Goal: Task Accomplishment & Management: Use online tool/utility

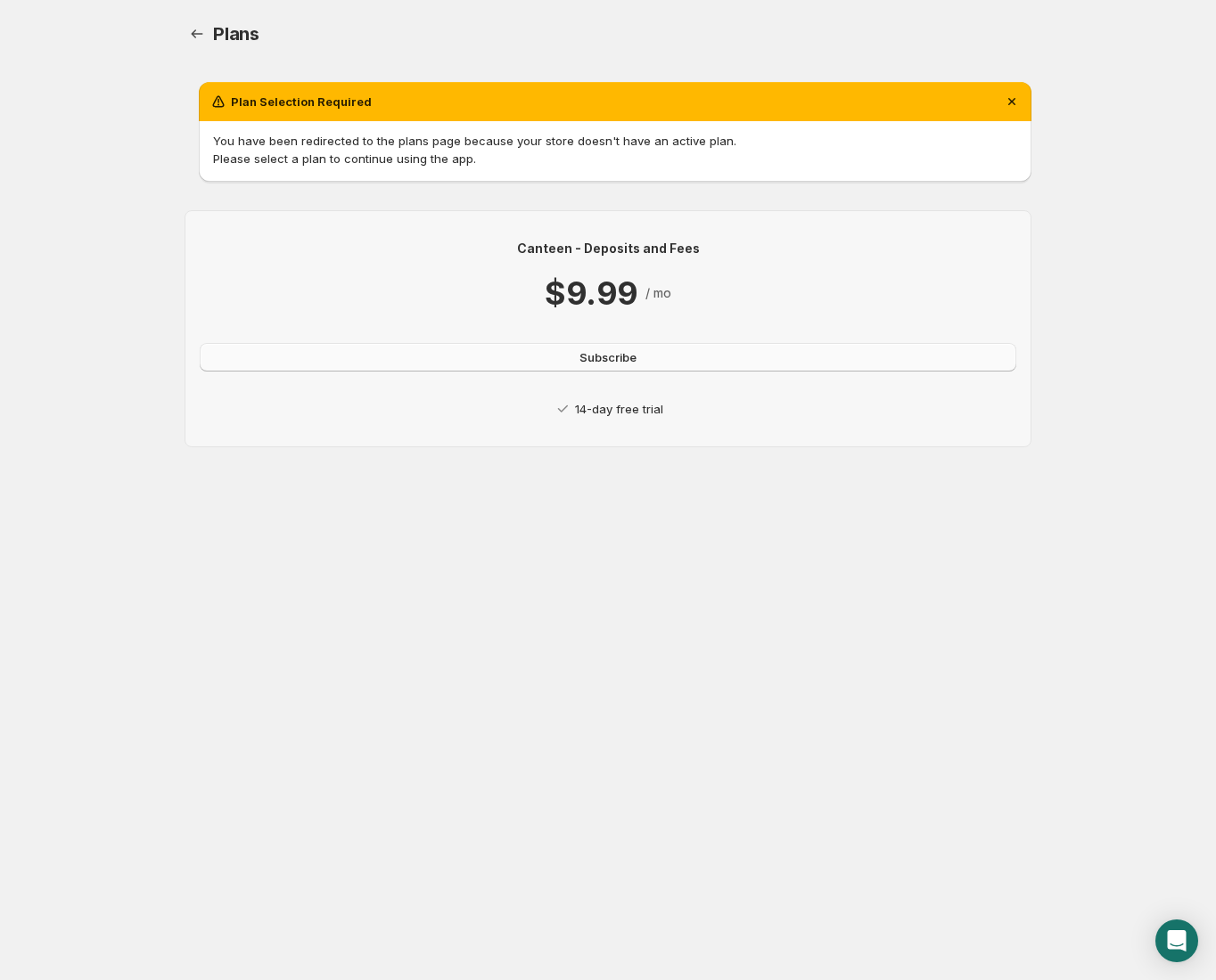
click at [633, 364] on span "Subscribe" at bounding box center [608, 357] width 57 height 18
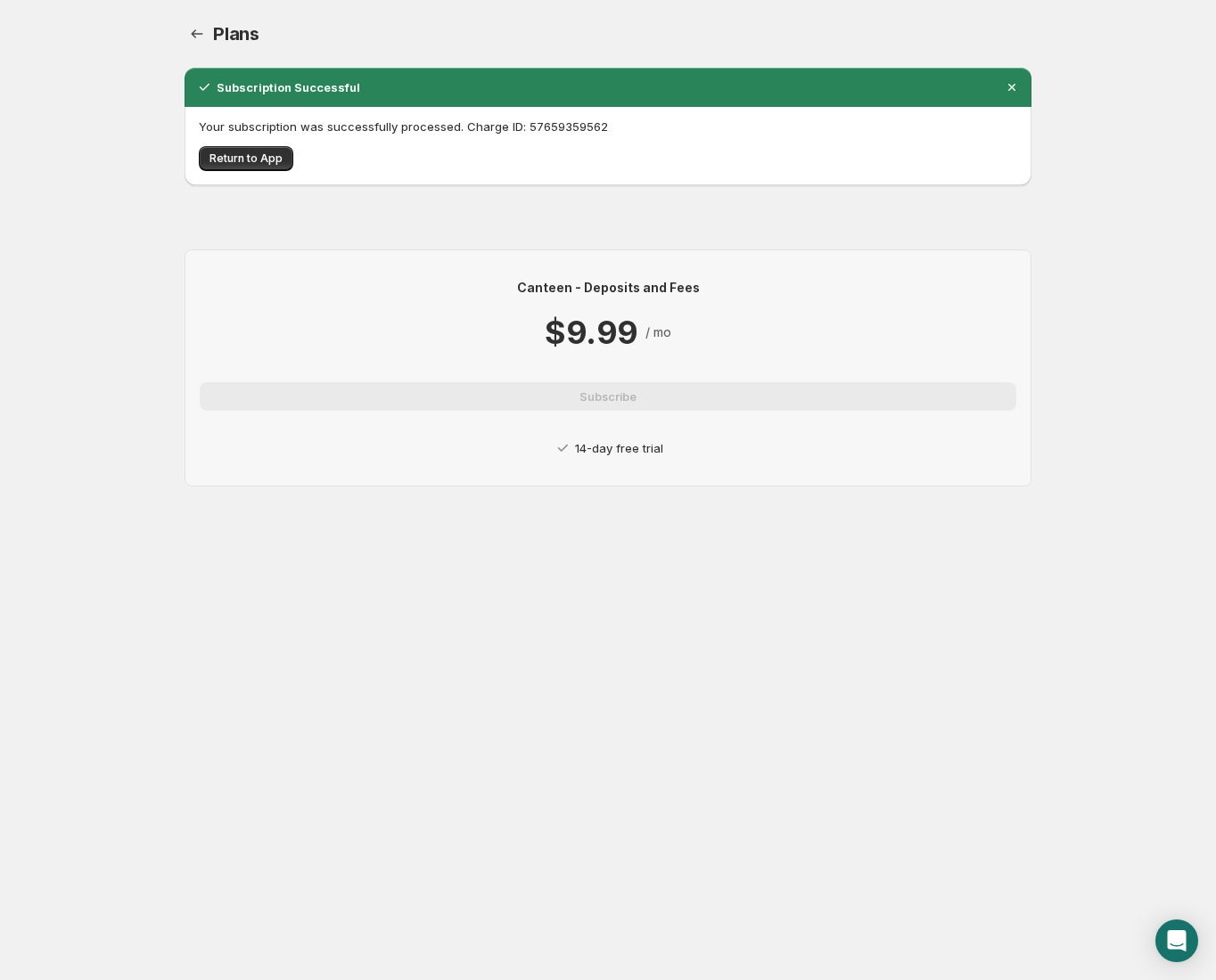
click at [263, 172] on div "Your subscription was successfully processed. Charge ID: 57659359562 Return to …" at bounding box center [608, 145] width 847 height 78
click at [262, 169] on button "Return to App" at bounding box center [246, 158] width 94 height 25
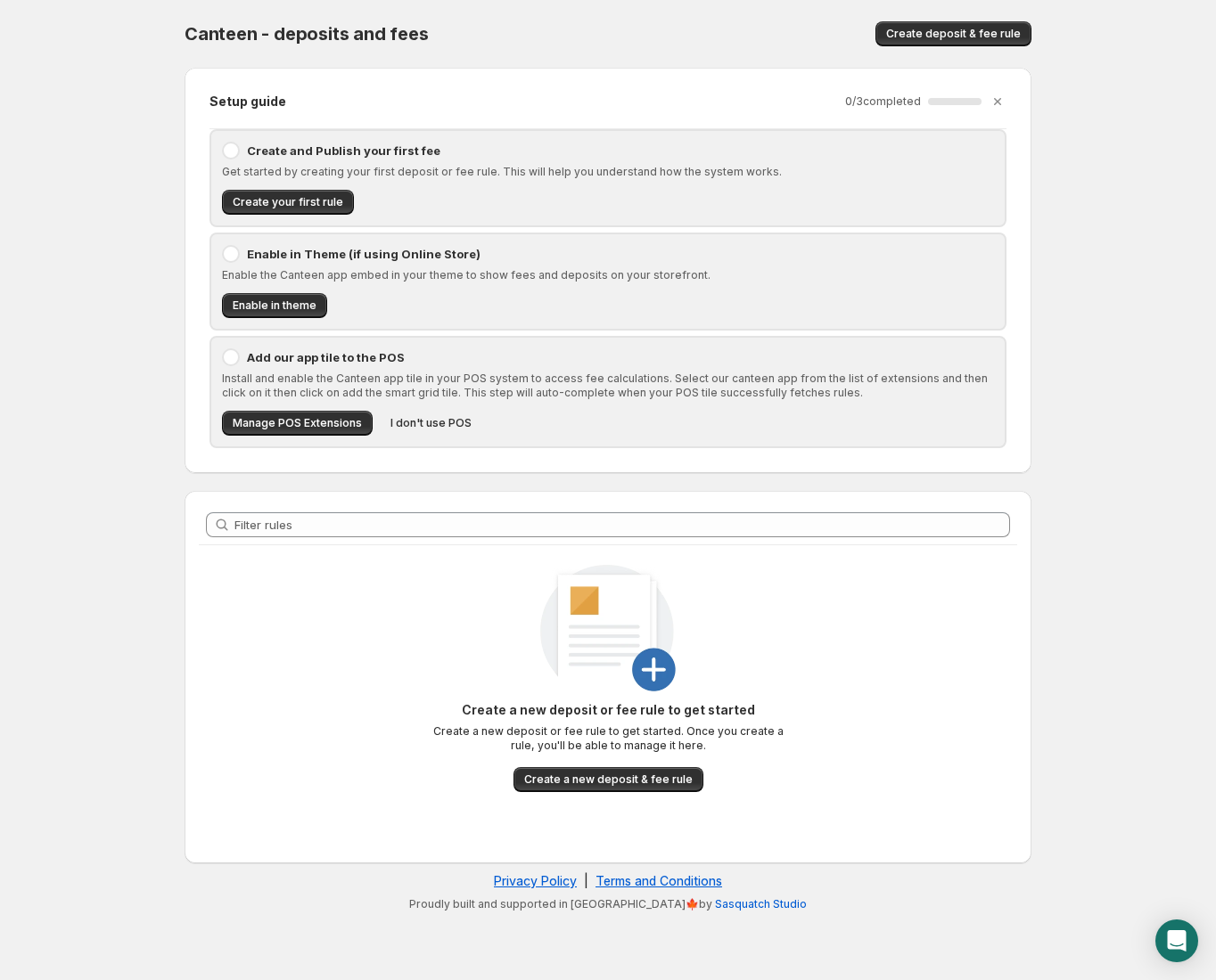
click at [340, 258] on p "Enable in Theme (if using Online Store)" at bounding box center [621, 254] width 747 height 18
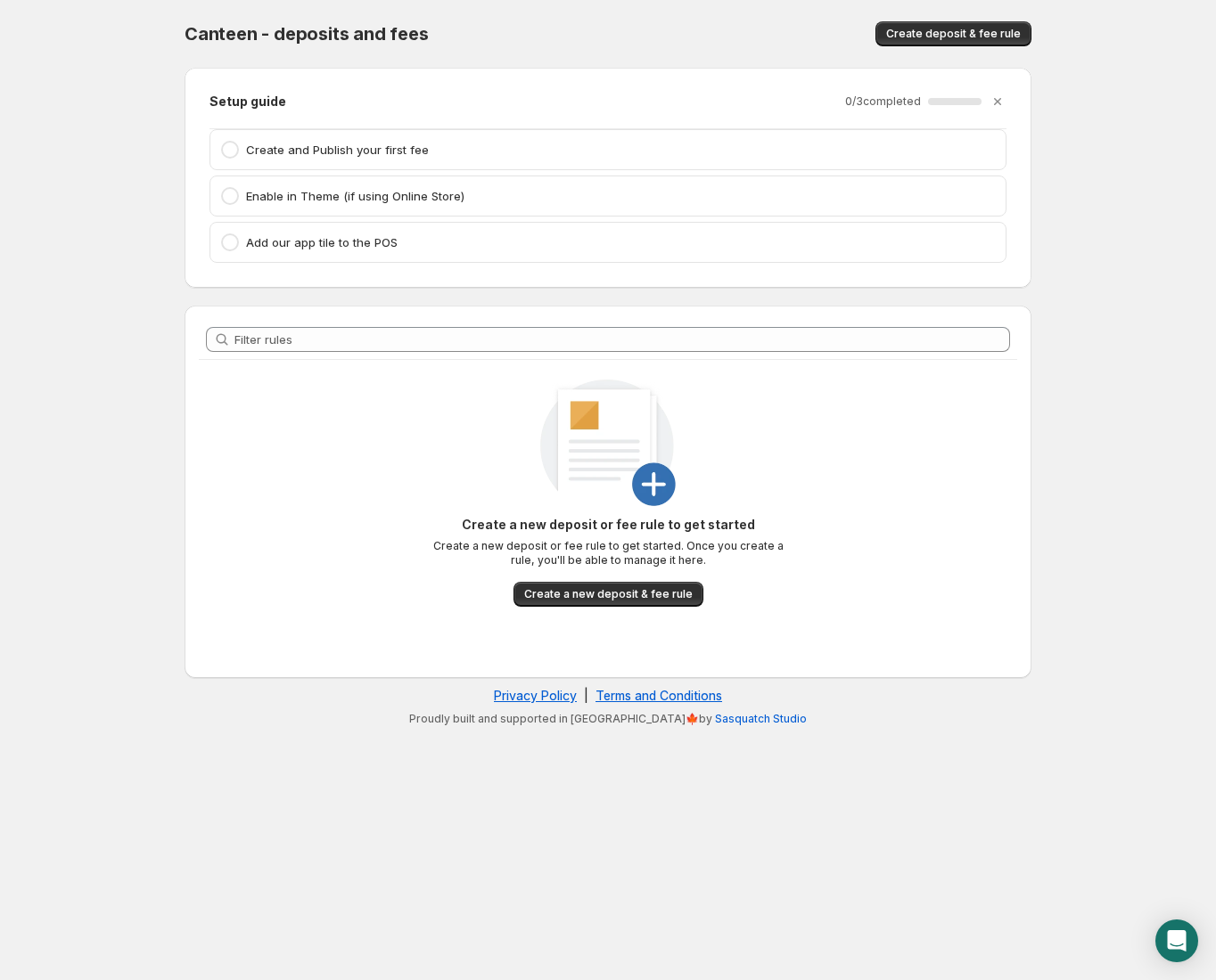
click at [257, 198] on p "Enable in Theme (if using Online Store)" at bounding box center [621, 195] width 749 height 18
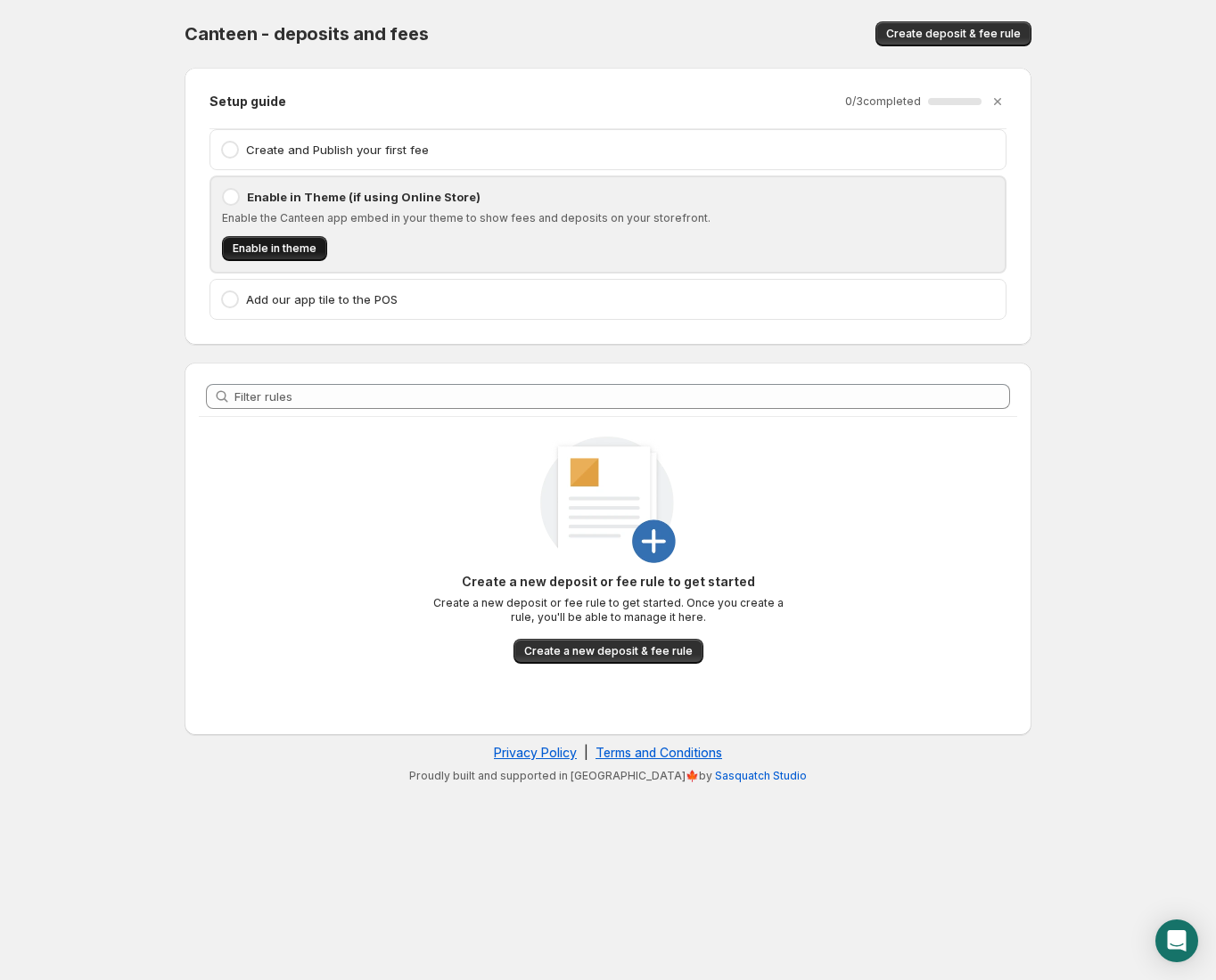
click at [256, 241] on button "Enable in theme" at bounding box center [274, 248] width 105 height 25
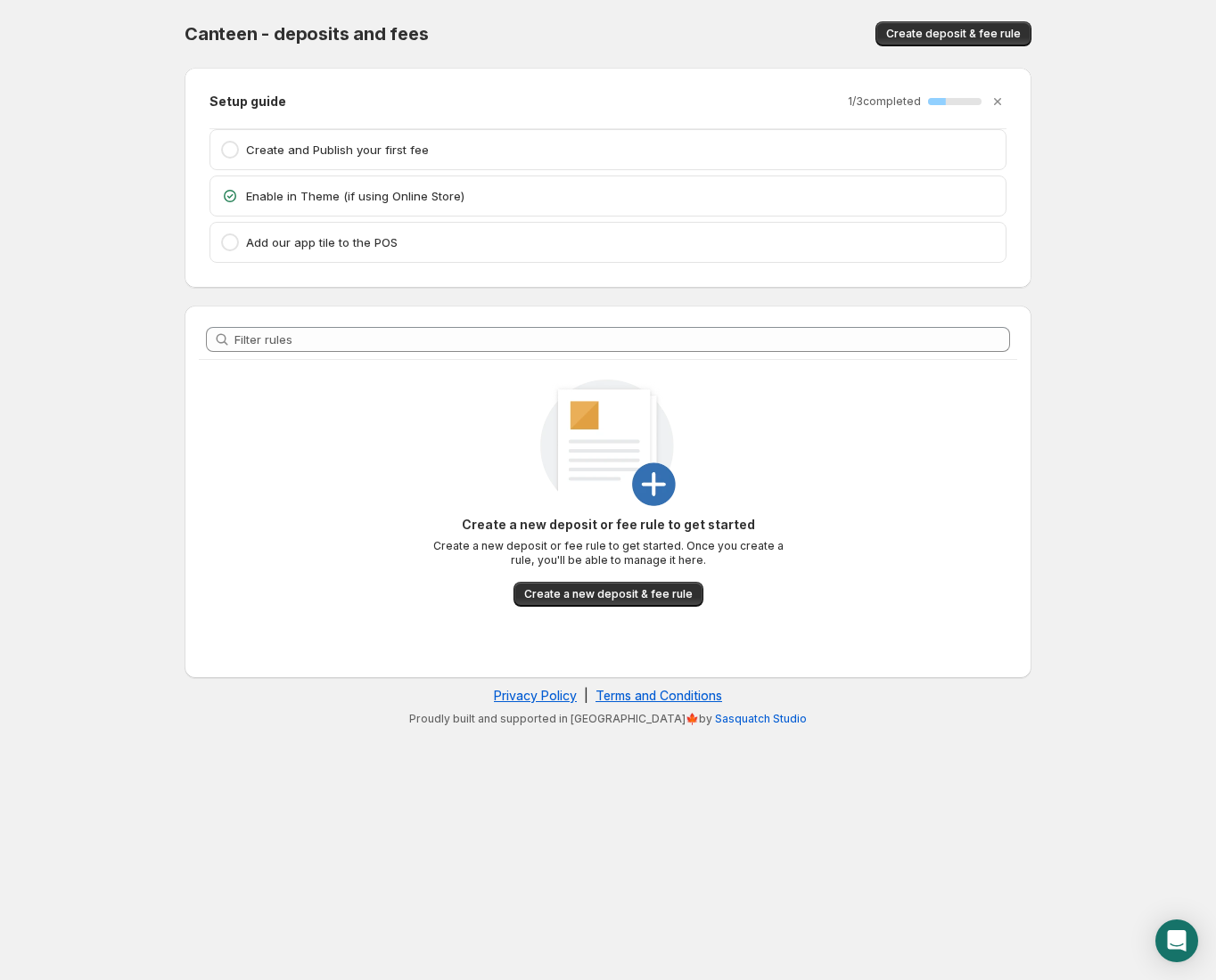
click at [331, 148] on p "Create and Publish your first fee" at bounding box center [621, 149] width 749 height 18
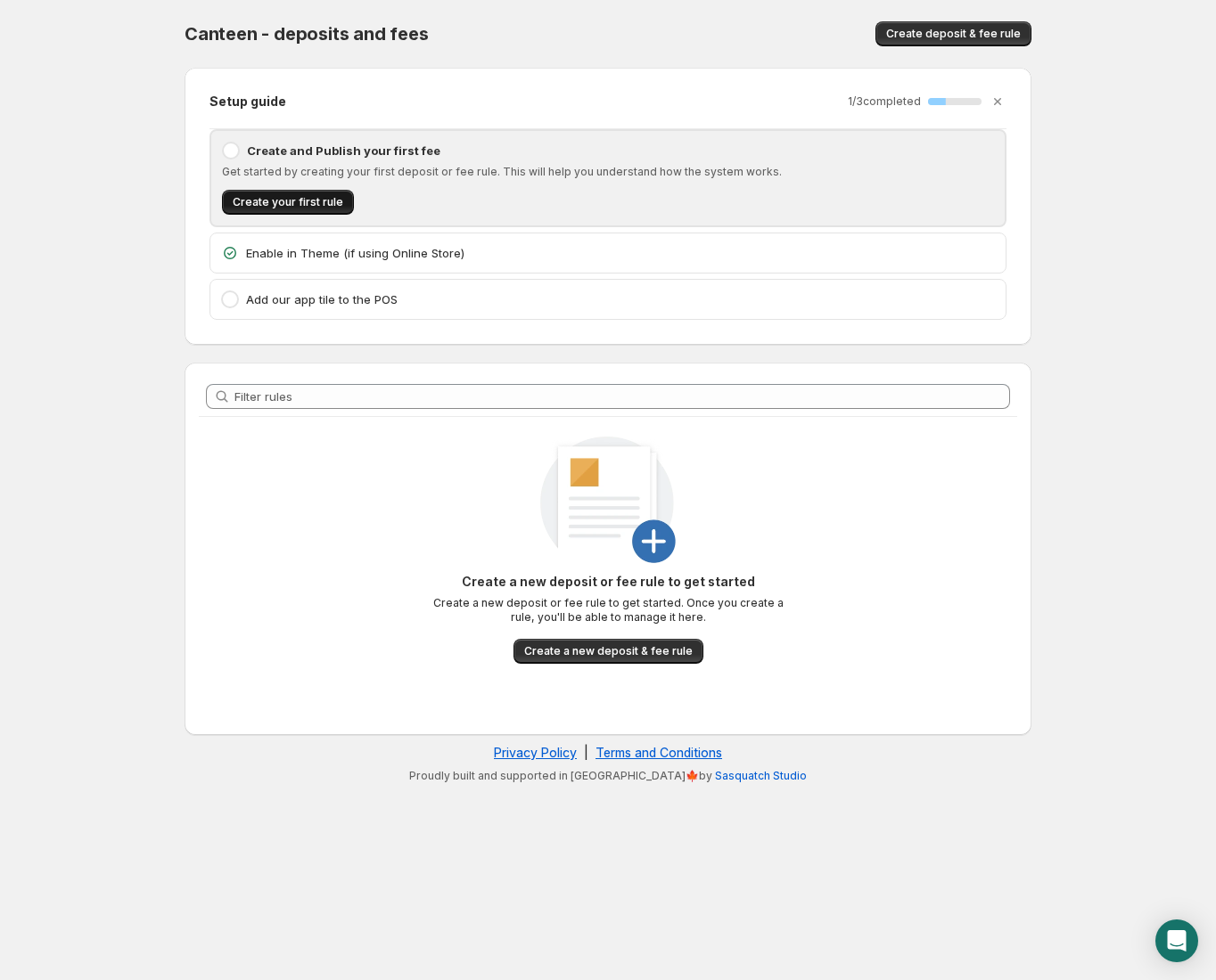
click at [337, 212] on button "Create your first rule" at bounding box center [288, 202] width 132 height 25
click at [600, 658] on button "Create a new deposit & fee rule" at bounding box center [608, 651] width 190 height 25
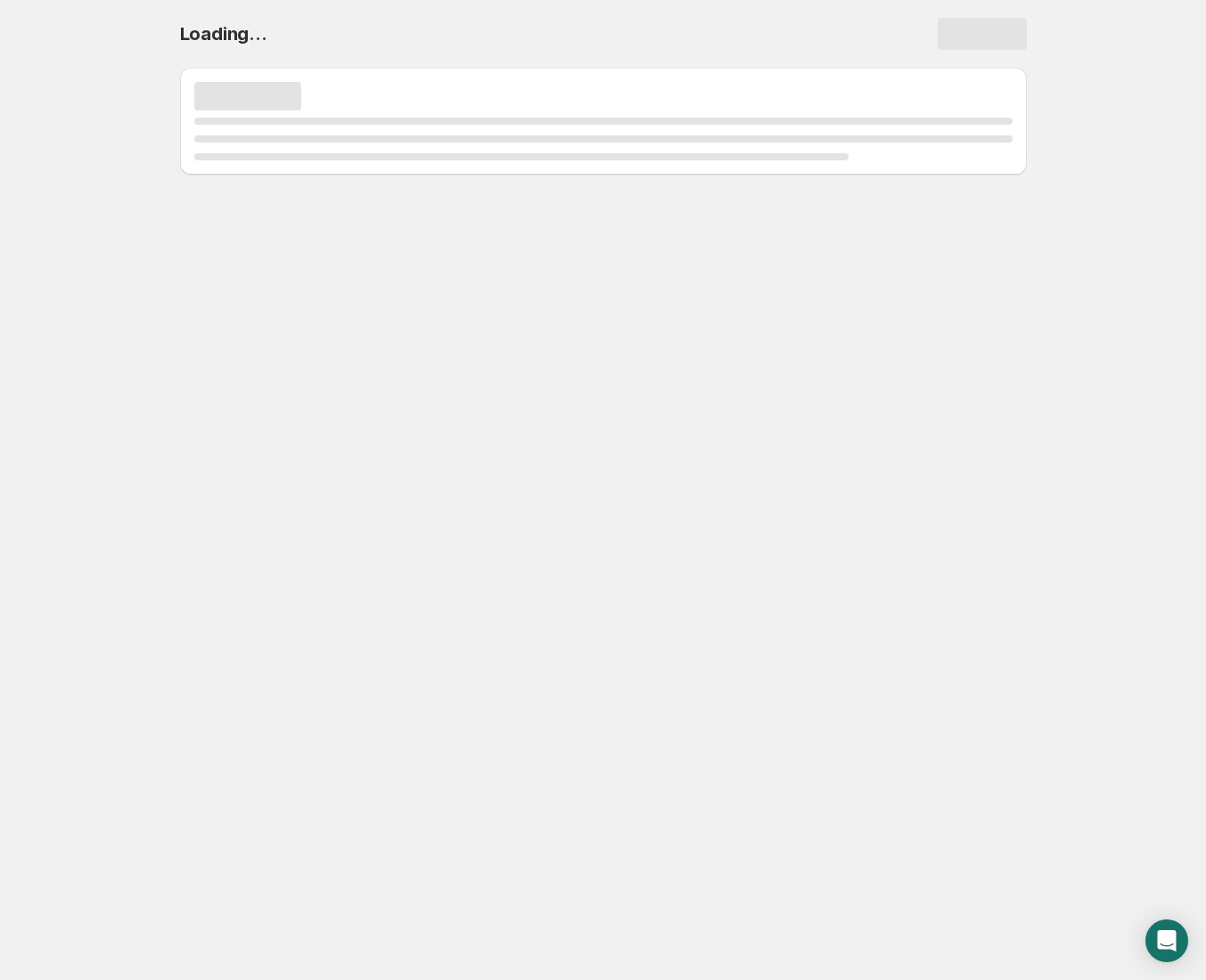
select select "deactive"
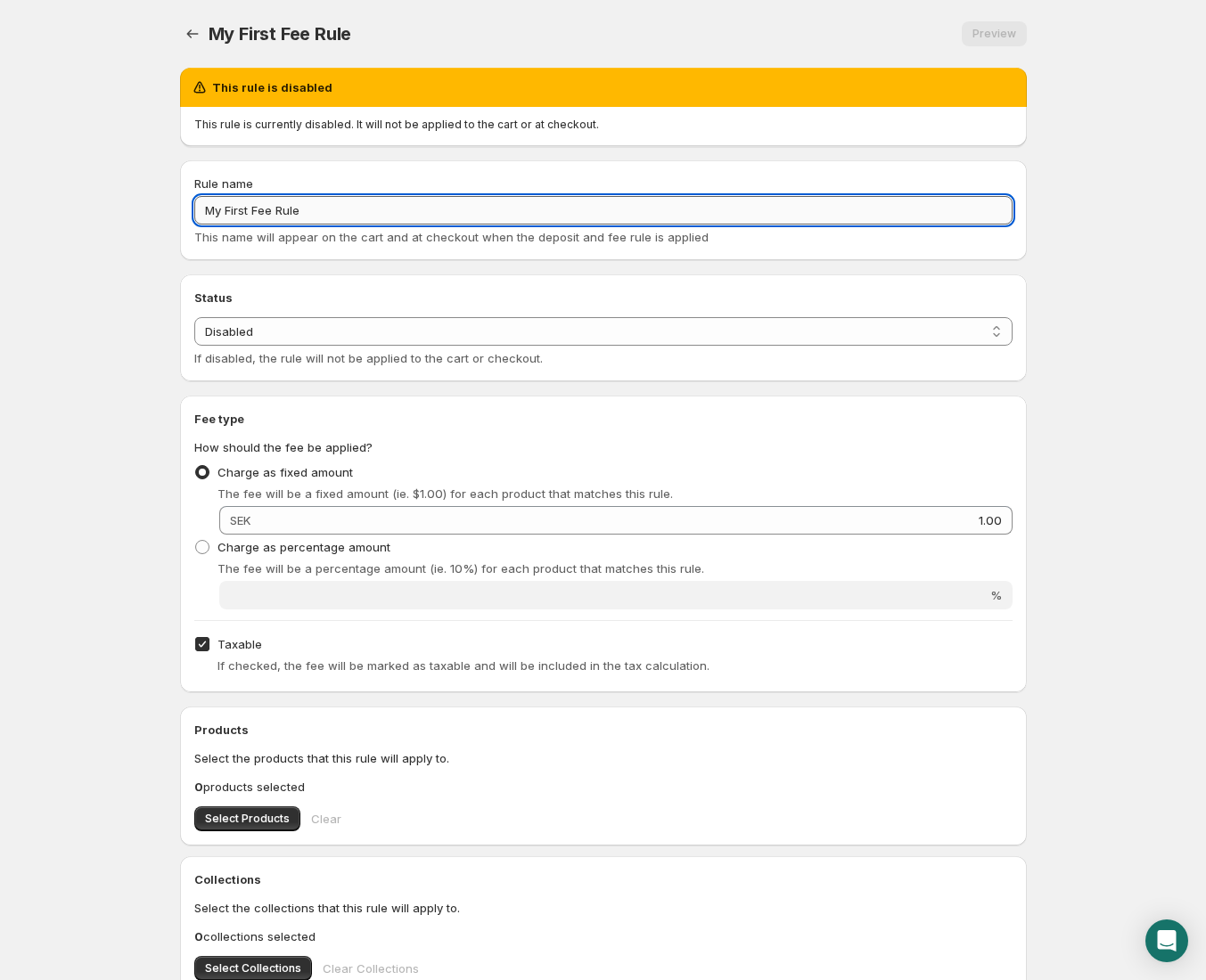
click at [347, 213] on input "My First Fee Rule" at bounding box center [603, 210] width 818 height 28
type input "Obligatoriskt avgift tillkommer"
click at [319, 324] on select "Enabled Disabled" at bounding box center [603, 331] width 818 height 28
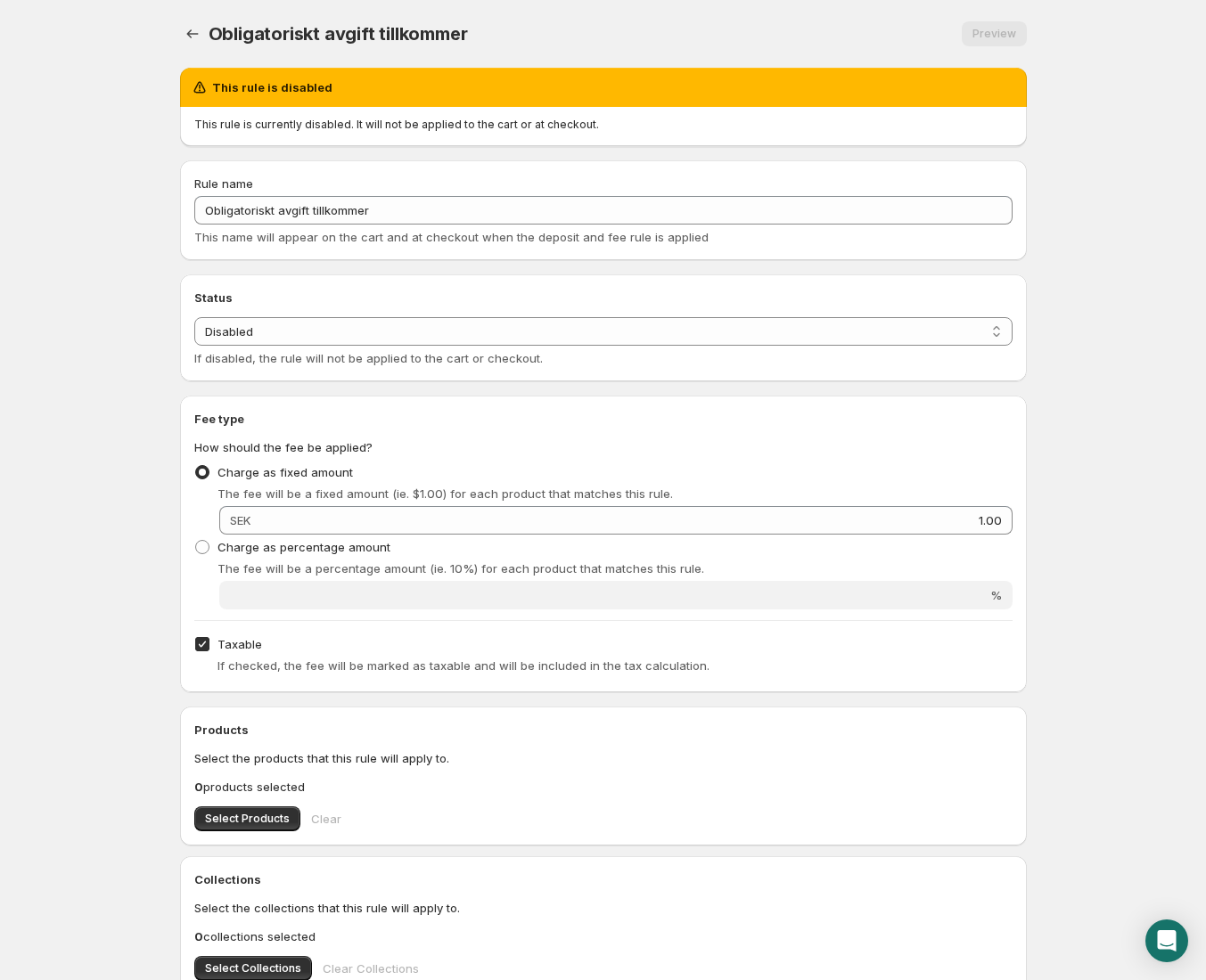
scroll to position [57, 0]
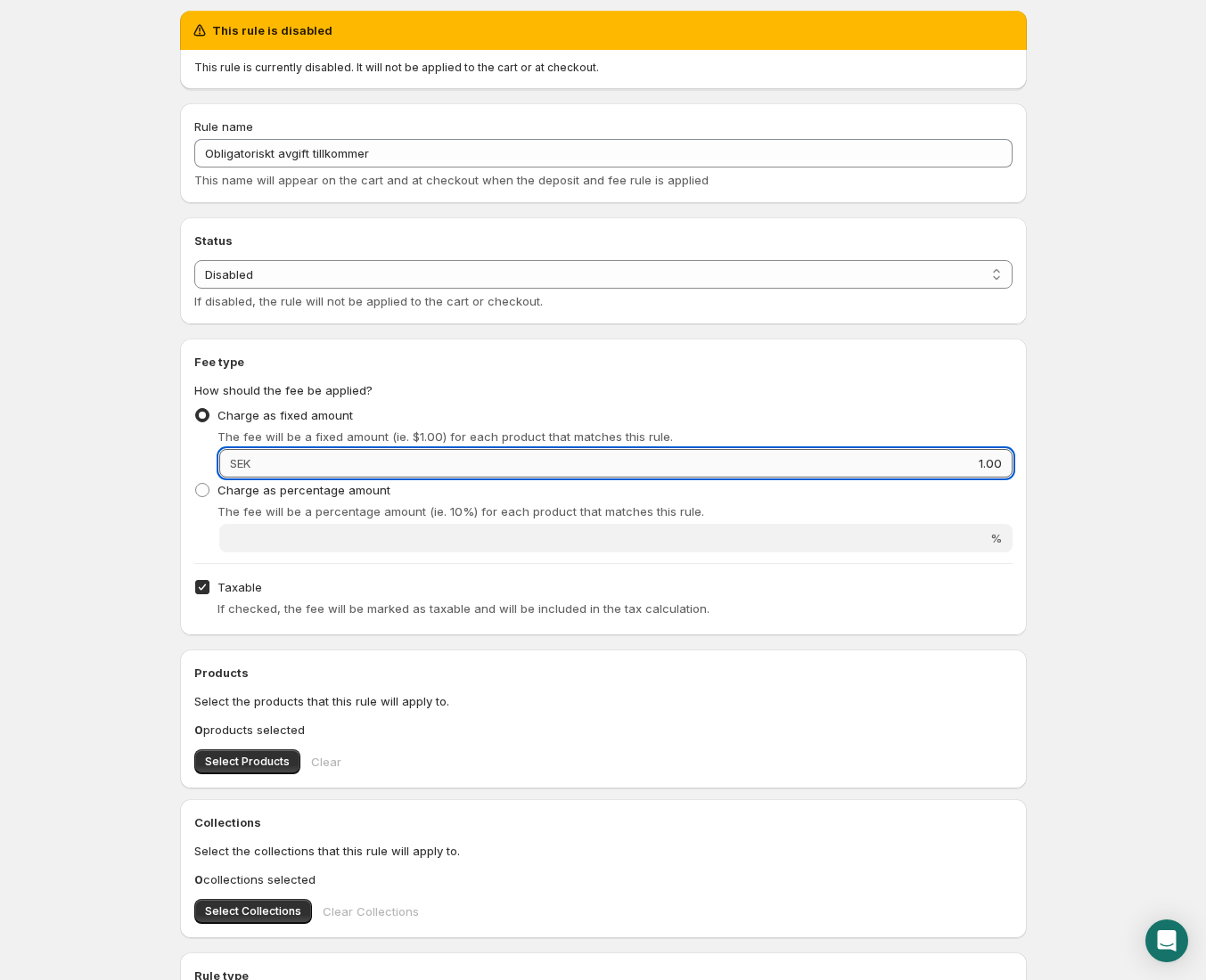
click at [331, 457] on input "1.00" at bounding box center [634, 463] width 757 height 28
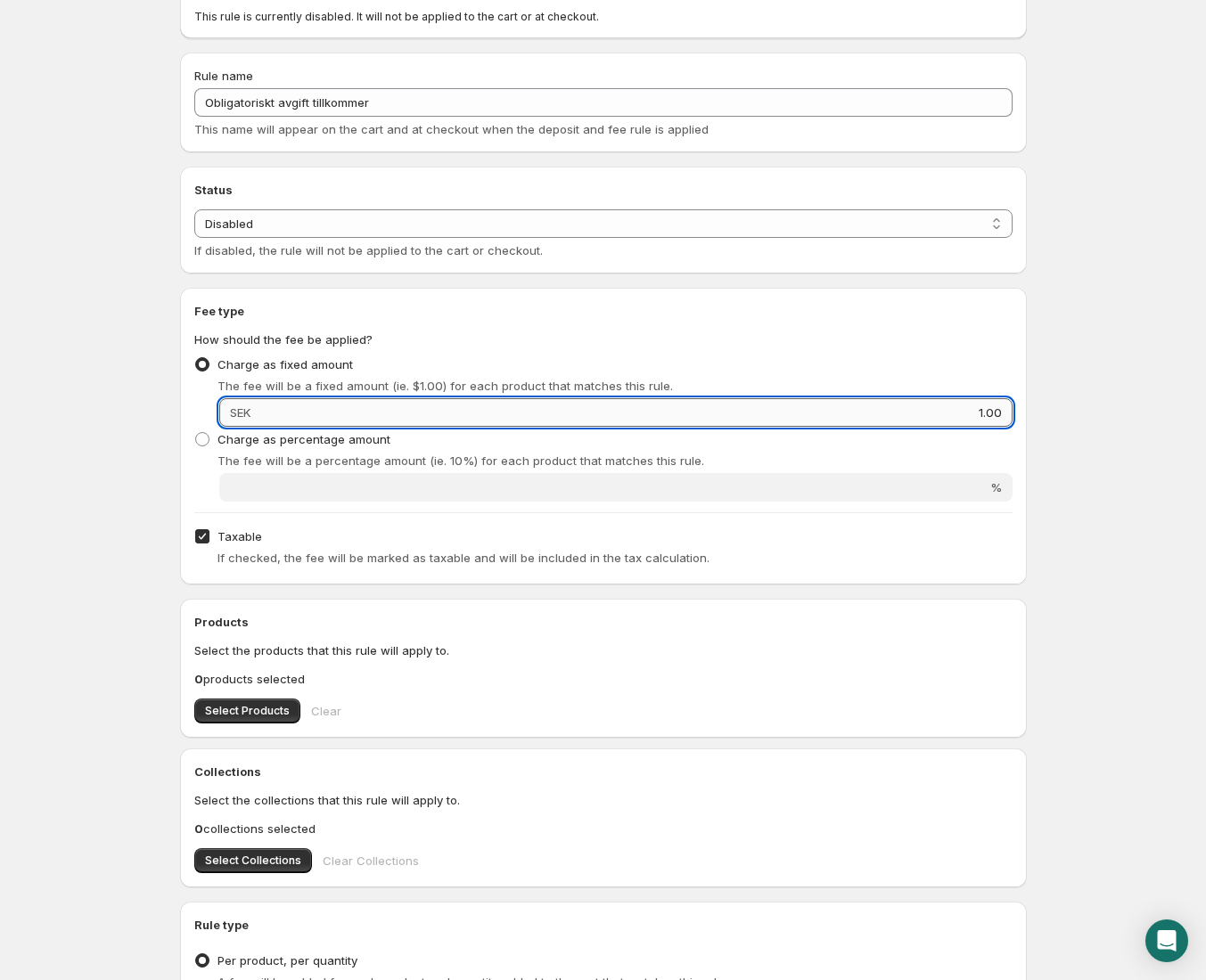
click at [344, 416] on input "1.00" at bounding box center [634, 412] width 757 height 28
click at [453, 406] on input "991.00" at bounding box center [634, 412] width 757 height 28
click at [449, 407] on input "991.00" at bounding box center [634, 412] width 757 height 28
click at [449, 408] on input "991.00" at bounding box center [634, 412] width 757 height 28
click at [448, 408] on input "991.00" at bounding box center [634, 412] width 757 height 28
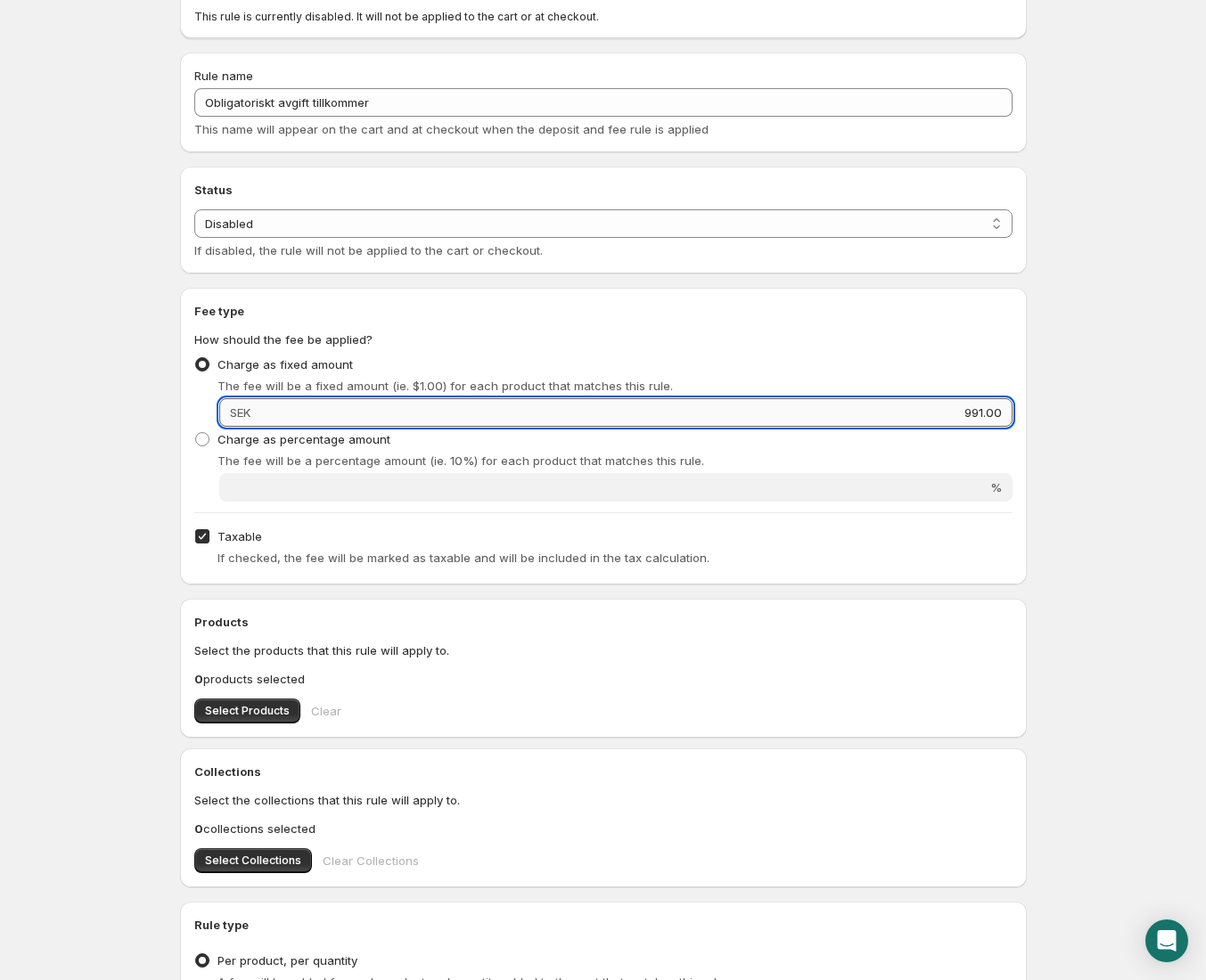
click at [448, 408] on input "991.00" at bounding box center [634, 412] width 757 height 28
type input "99"
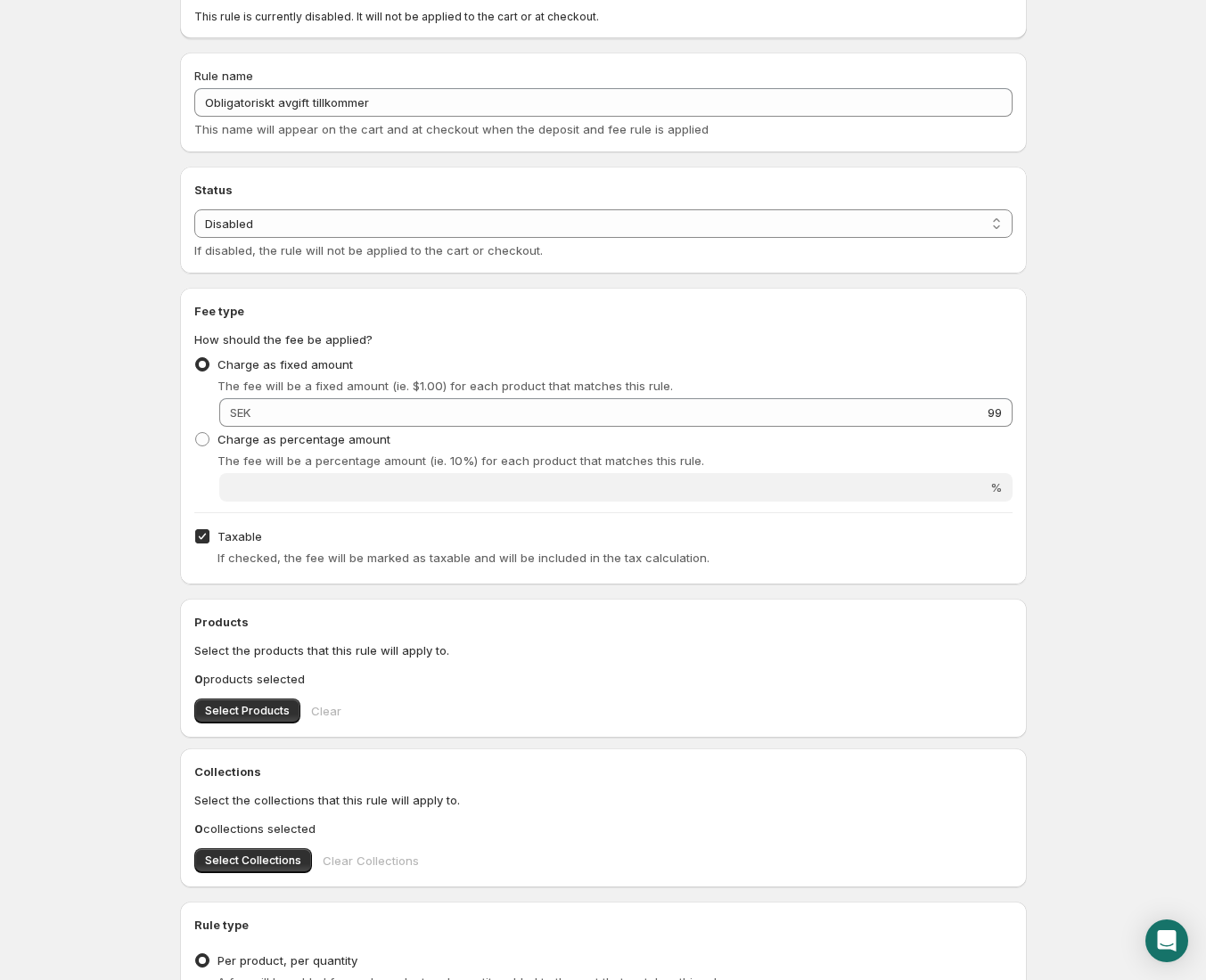
click at [1100, 609] on body "Home Help Obligatoriskt avgift tillkommer. This page is ready Obligatoriskt avg…" at bounding box center [603, 382] width 1206 height 980
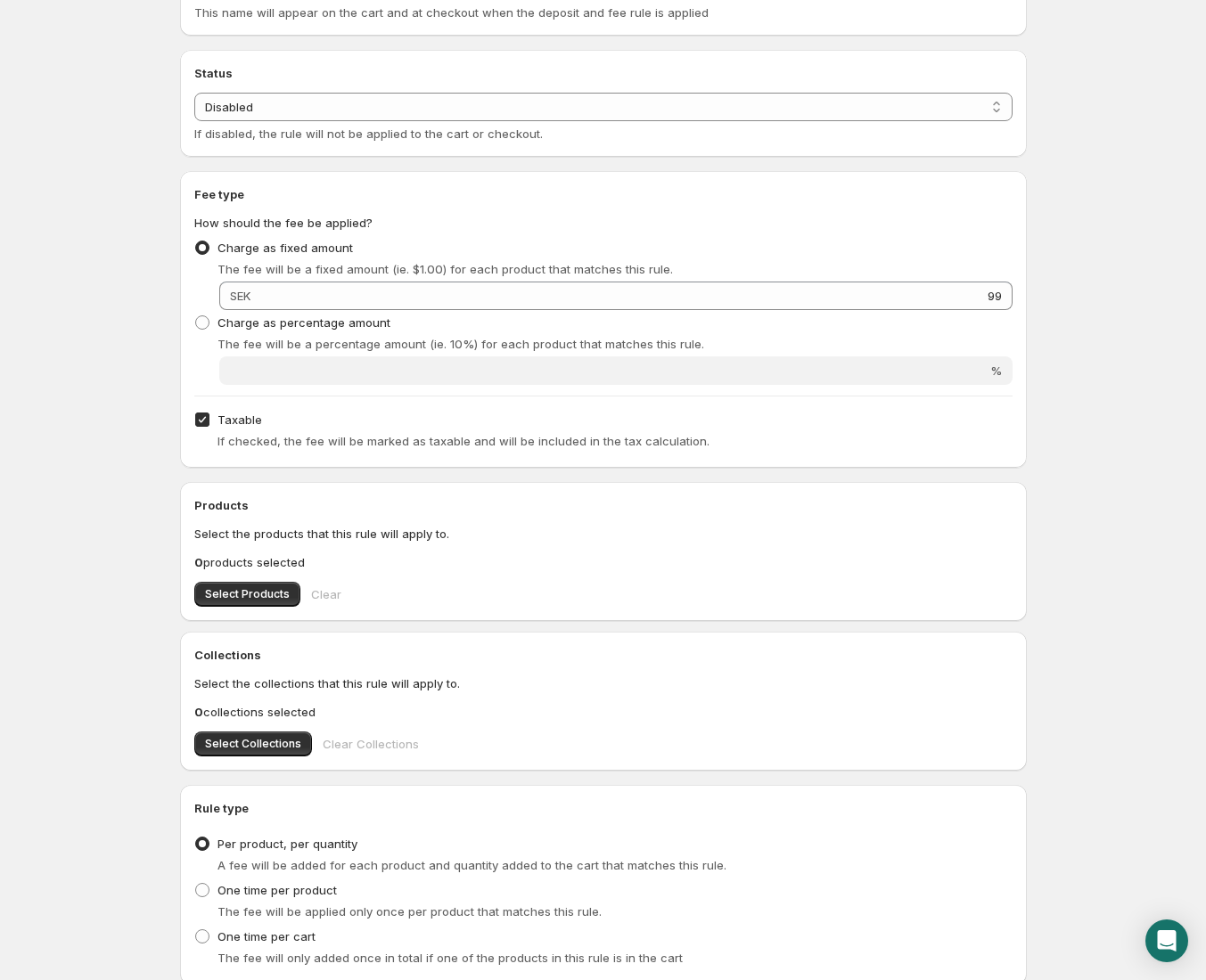
scroll to position [316, 0]
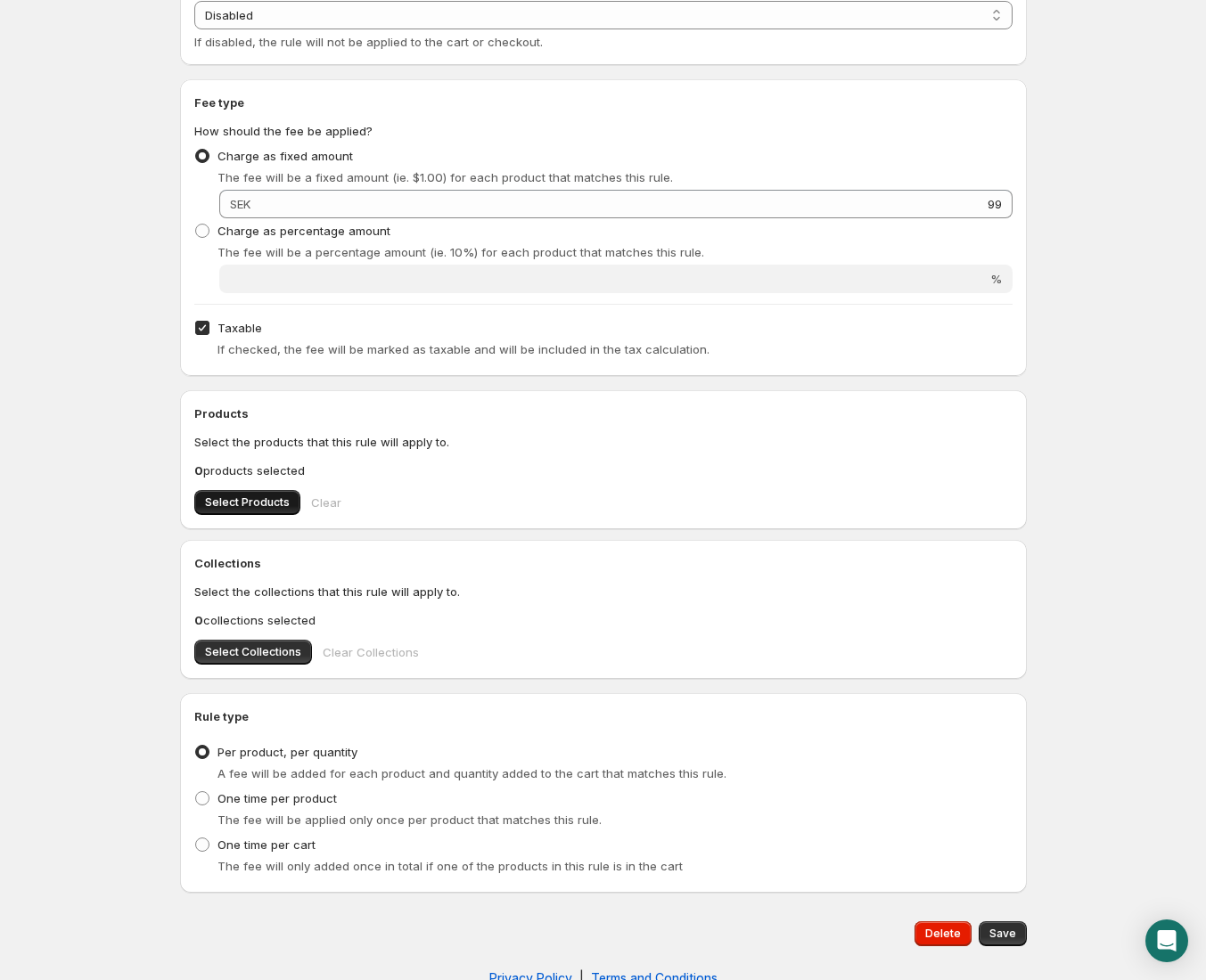
click at [260, 504] on span "Select Products" at bounding box center [247, 502] width 85 height 14
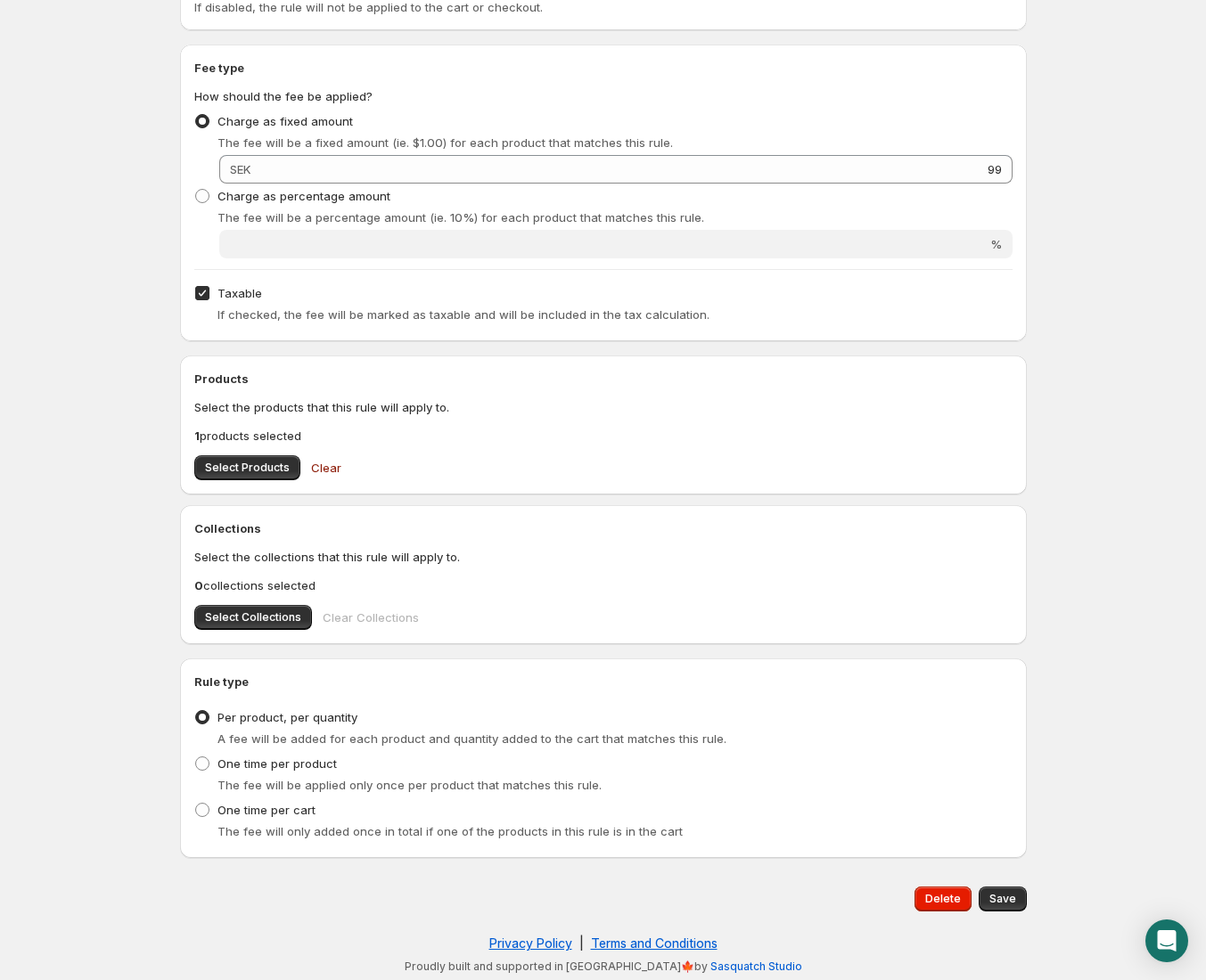
scroll to position [354, 0]
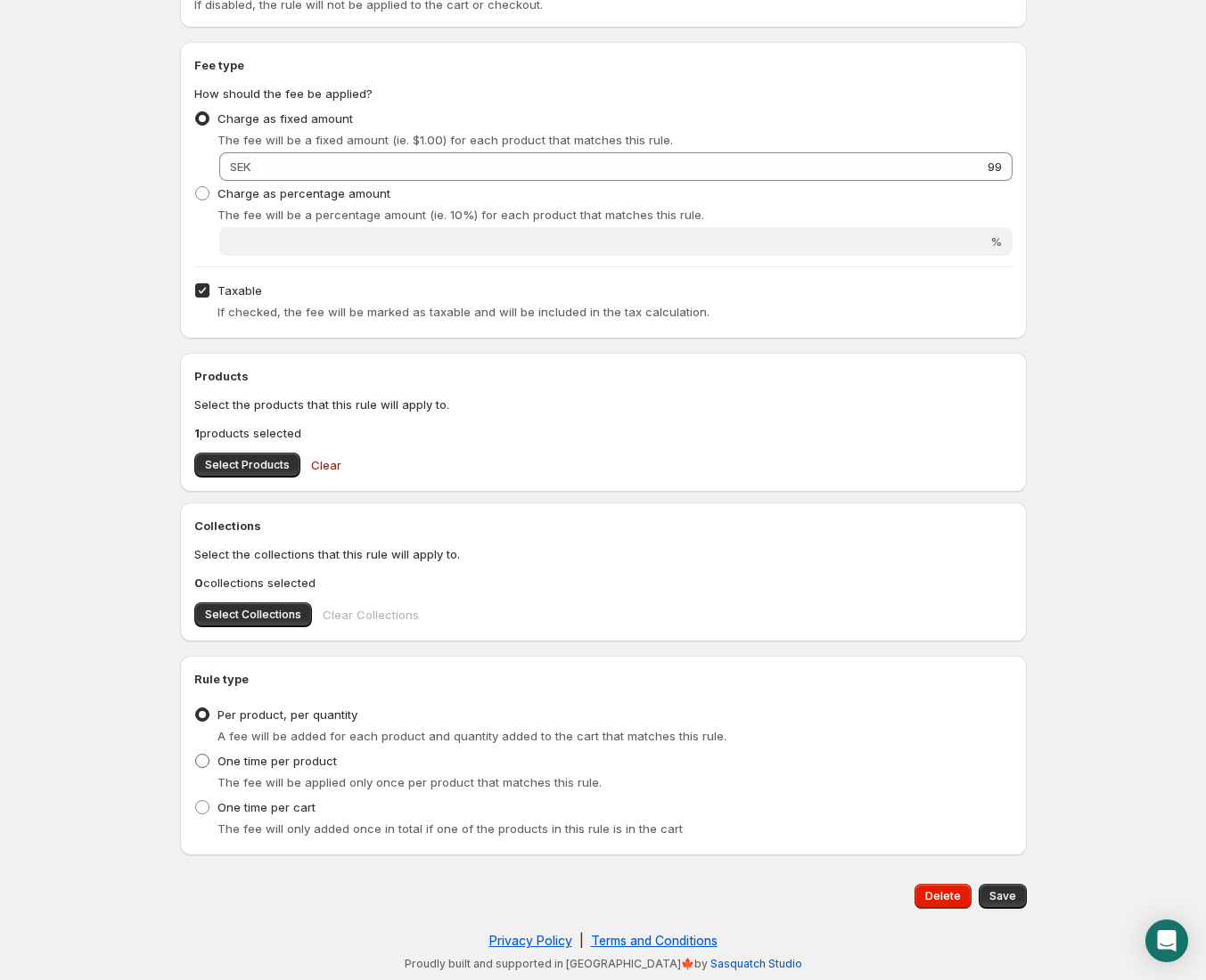
click at [293, 764] on span "One time per product" at bounding box center [277, 760] width 120 height 14
click at [196, 755] on input "One time per product" at bounding box center [195, 754] width 1 height 1
radio input "true"
click at [1013, 901] on span "Save" at bounding box center [1003, 896] width 26 height 14
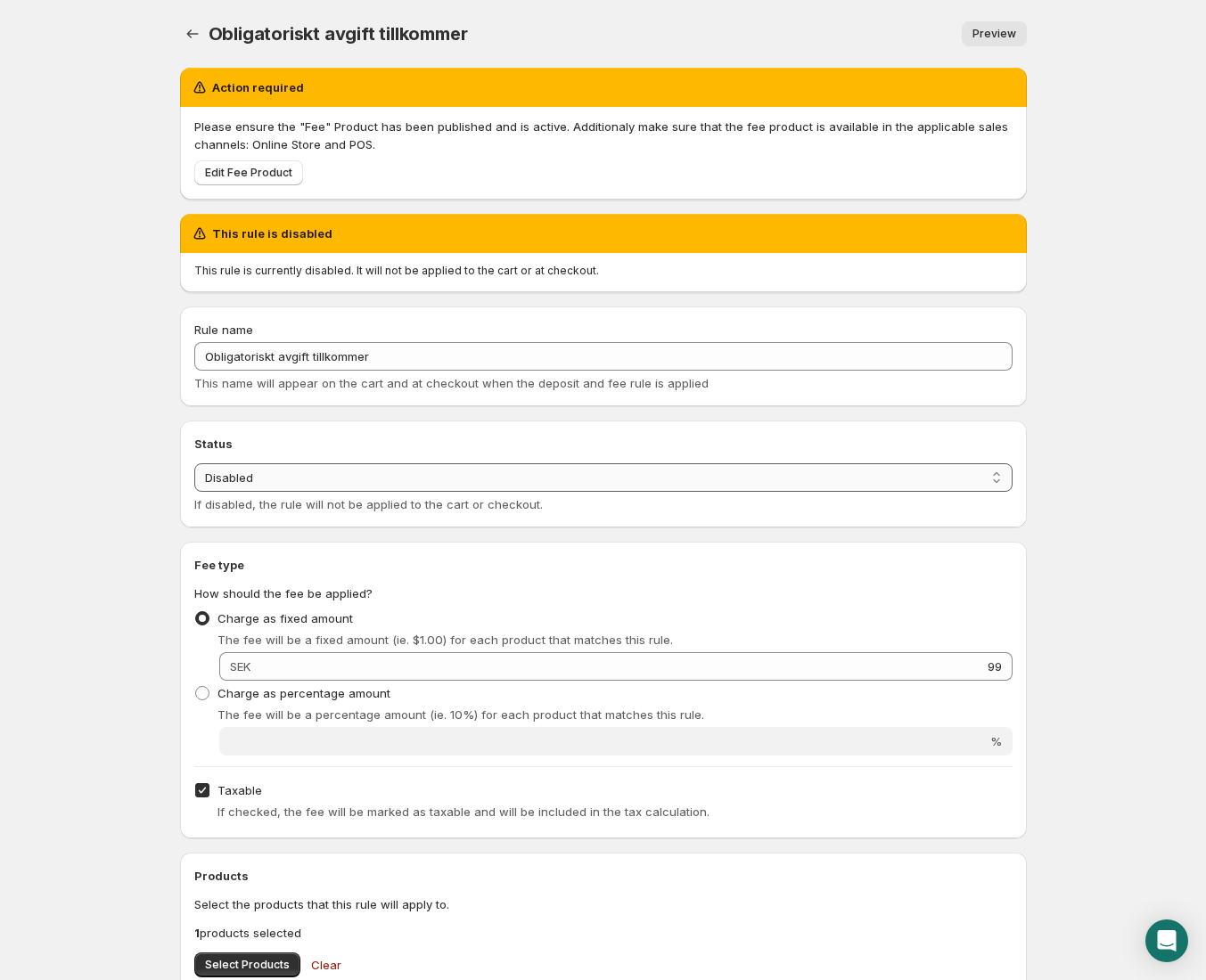
click at [353, 470] on select "Enabled Disabled" at bounding box center [603, 477] width 818 height 28
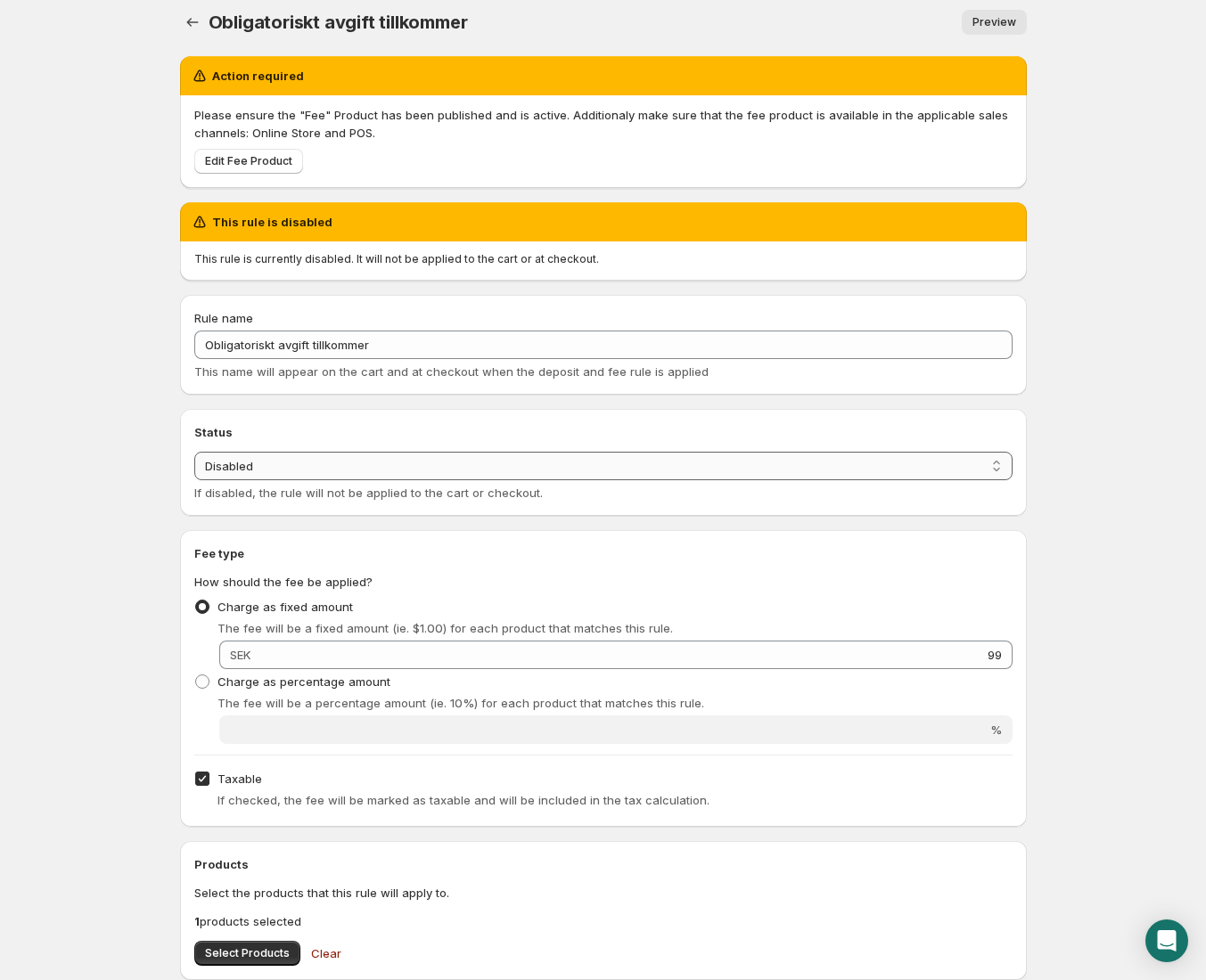
click at [332, 471] on select "Enabled Disabled" at bounding box center [603, 466] width 818 height 28
click at [348, 470] on select "Enabled Disabled" at bounding box center [603, 466] width 818 height 28
select select "active"
click at [194, 452] on select "Enabled Disabled" at bounding box center [603, 466] width 818 height 28
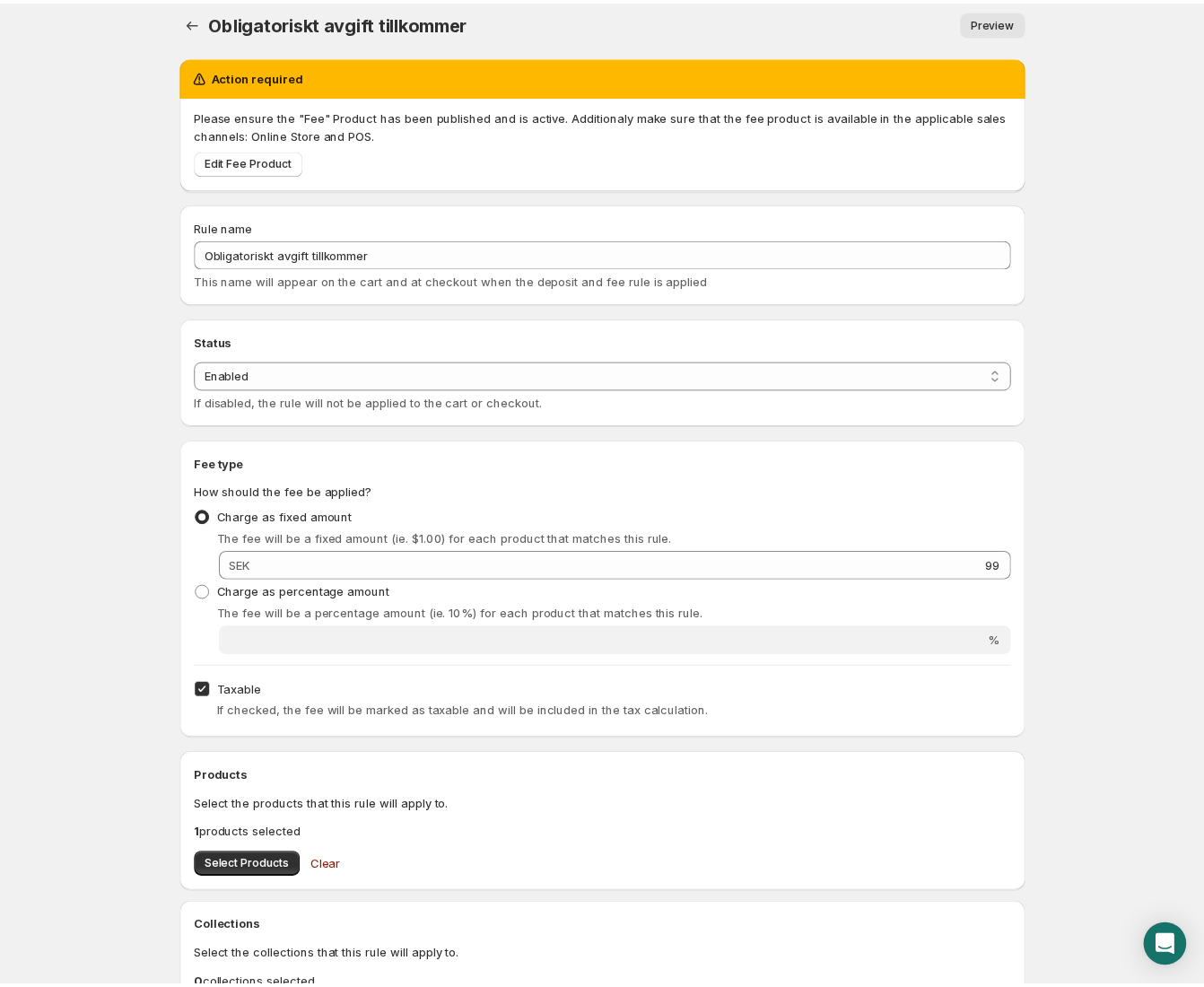
scroll to position [0, 0]
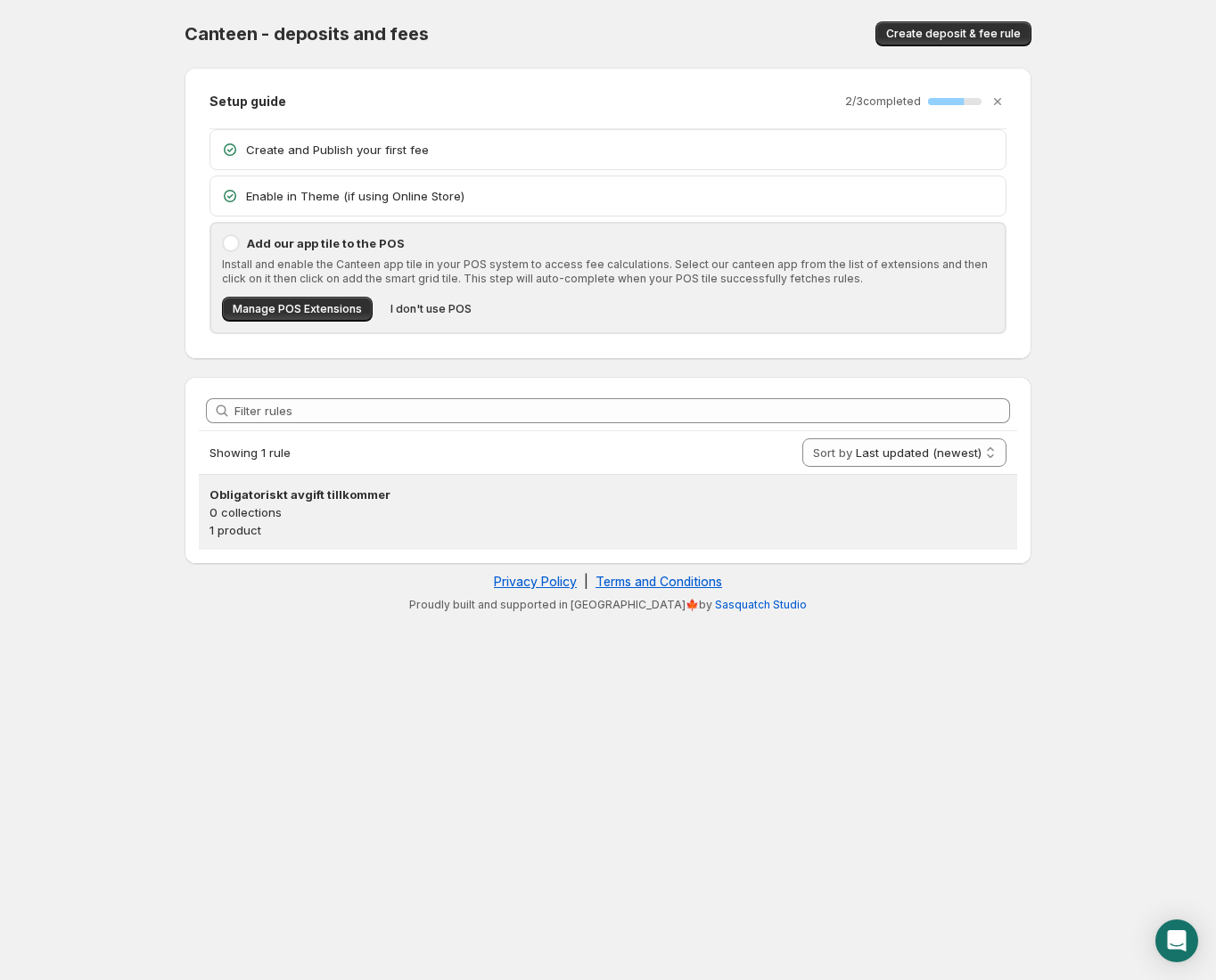
click at [311, 516] on p "0 collections" at bounding box center [608, 512] width 797 height 18
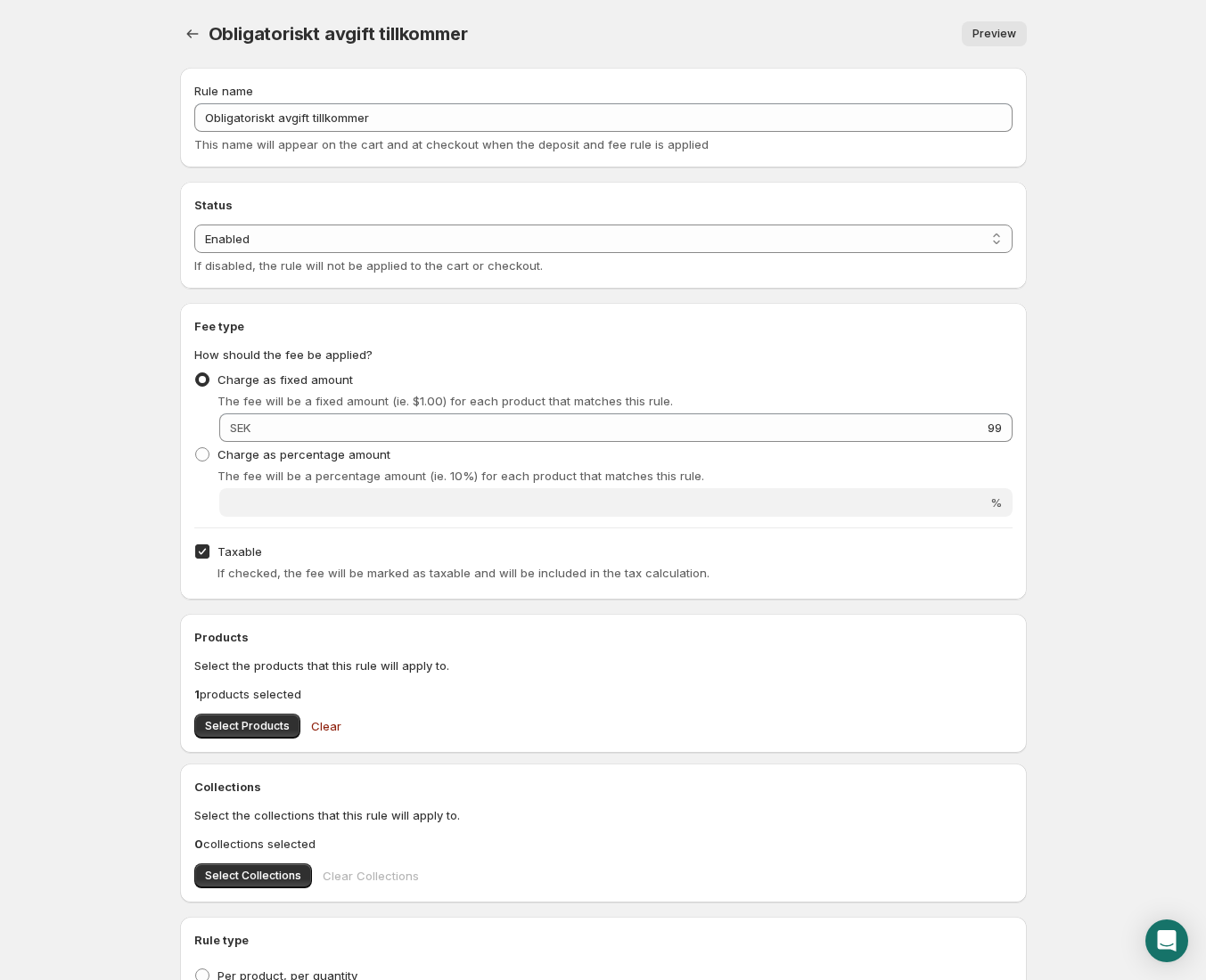
scroll to position [261, 0]
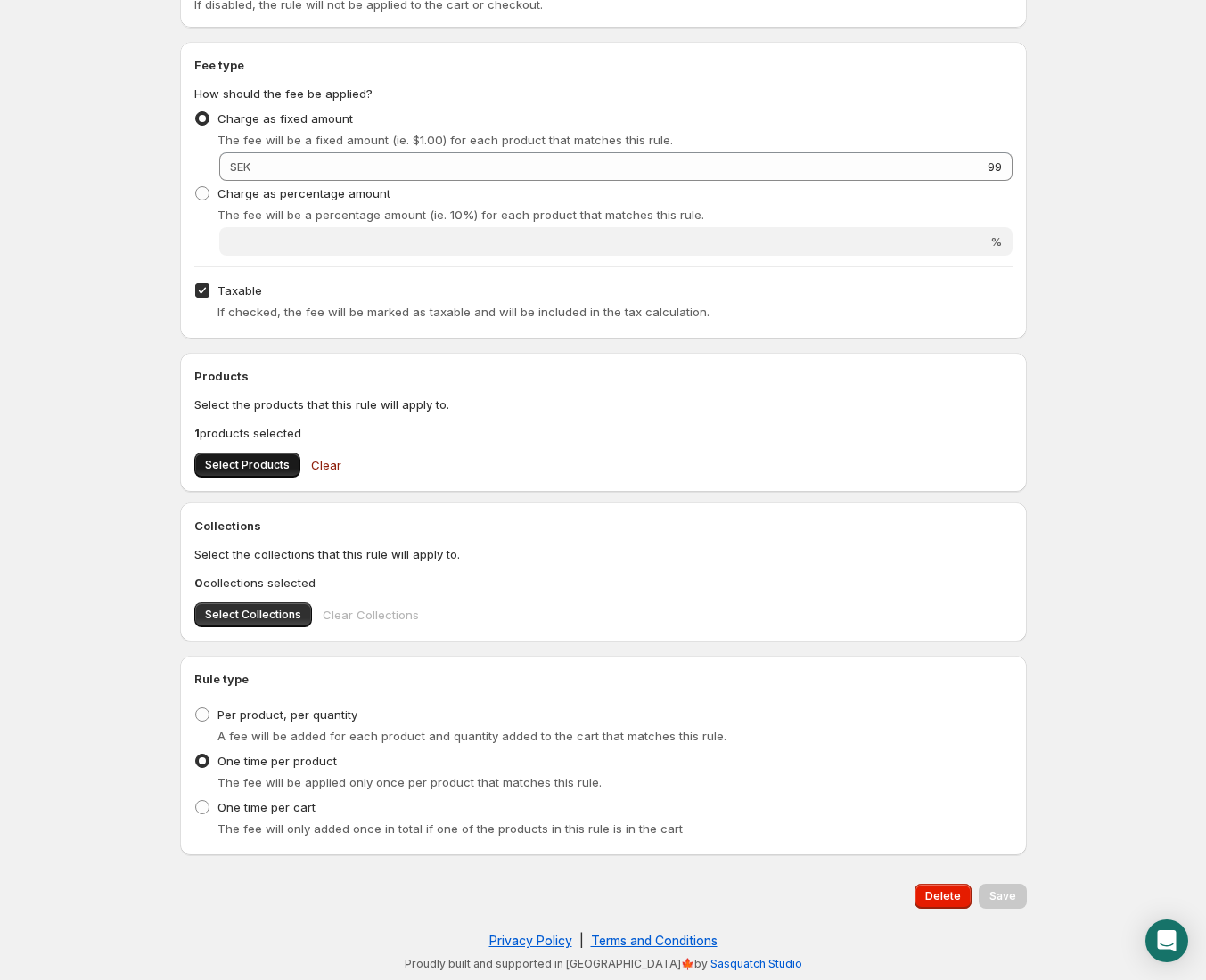
click at [260, 473] on button "Select Products" at bounding box center [247, 465] width 106 height 25
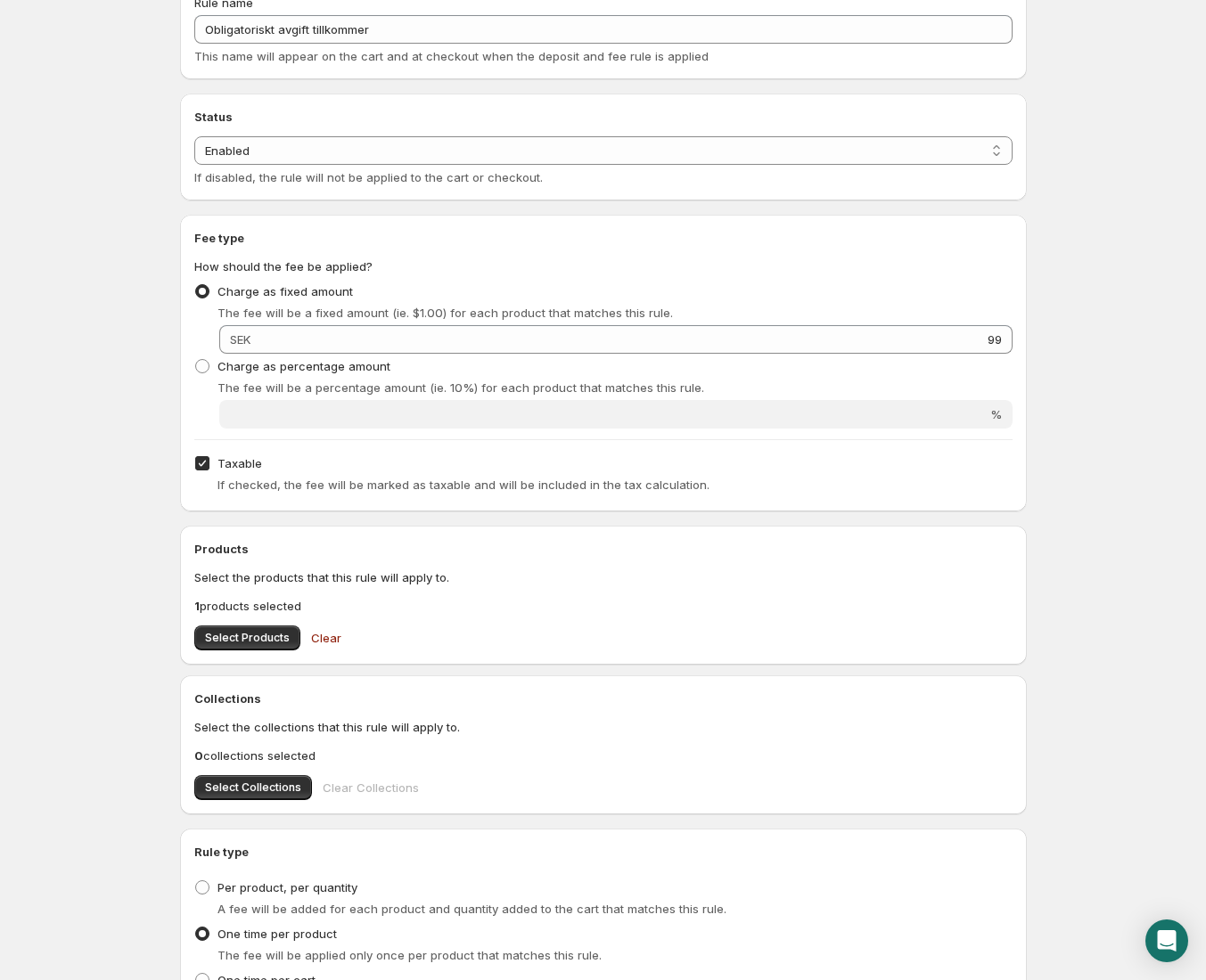
scroll to position [0, 0]
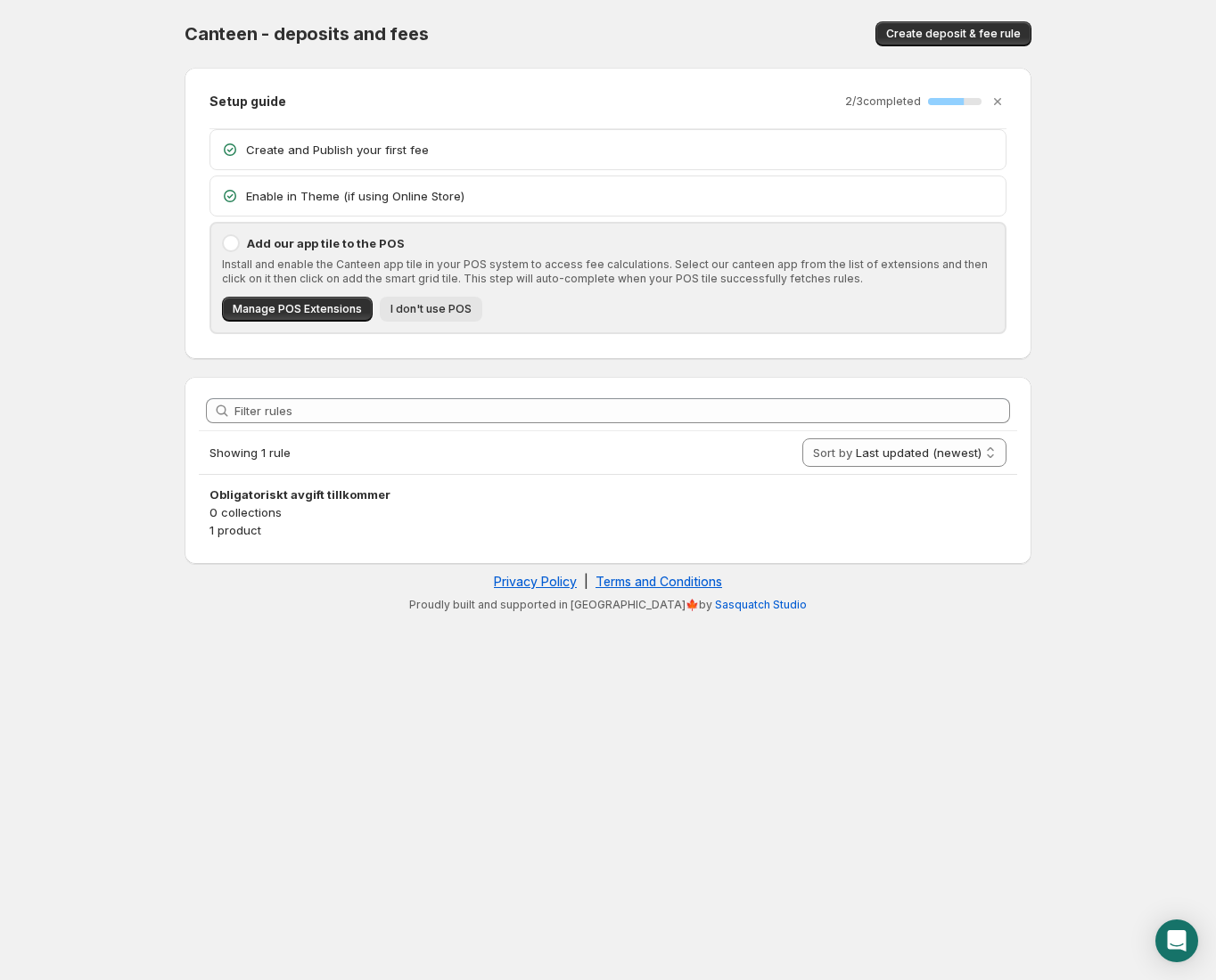
click at [415, 308] on span "I don't use POS" at bounding box center [431, 308] width 81 height 14
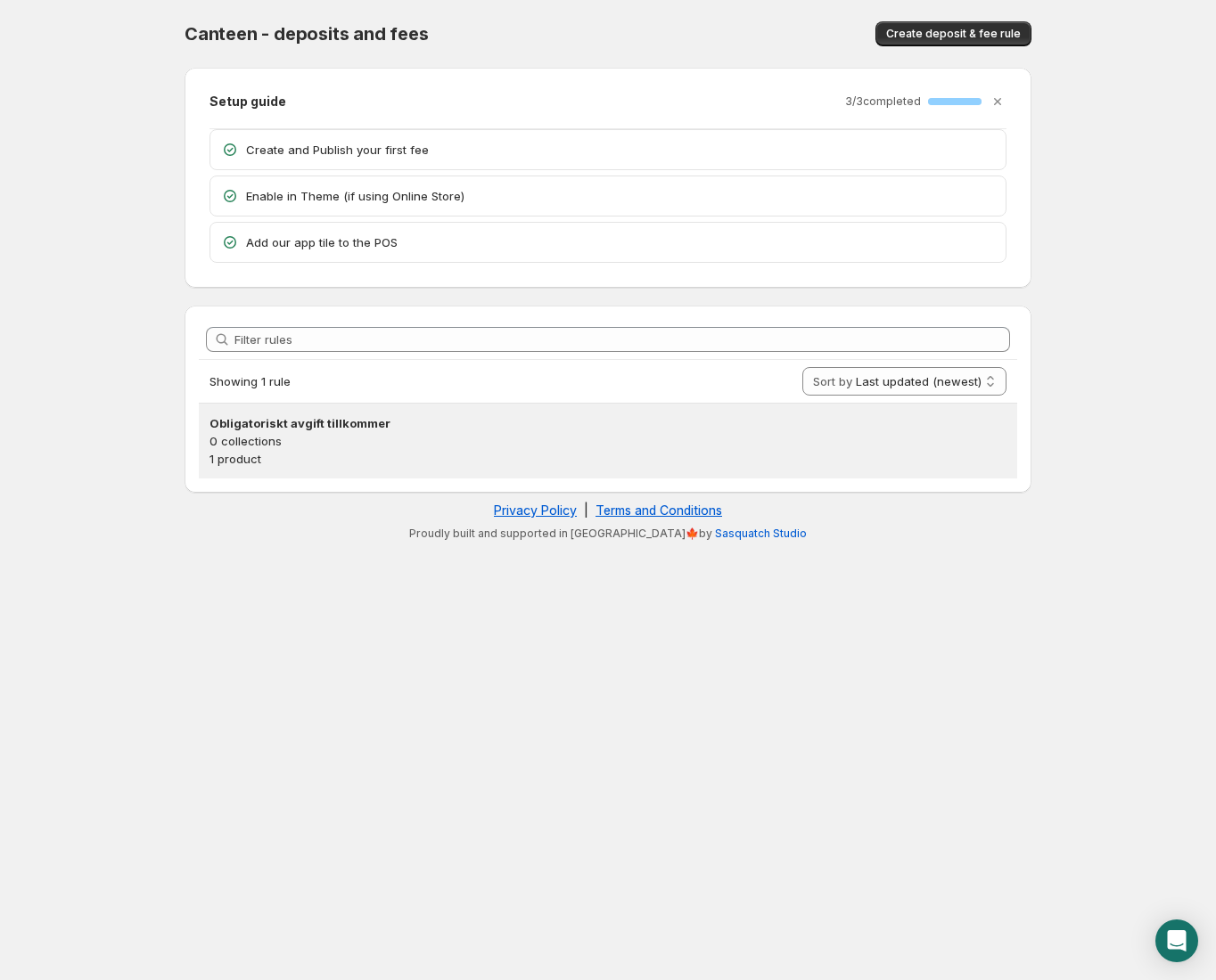
click at [494, 421] on h3 "Obligatoriskt avgift tillkommer" at bounding box center [608, 423] width 797 height 18
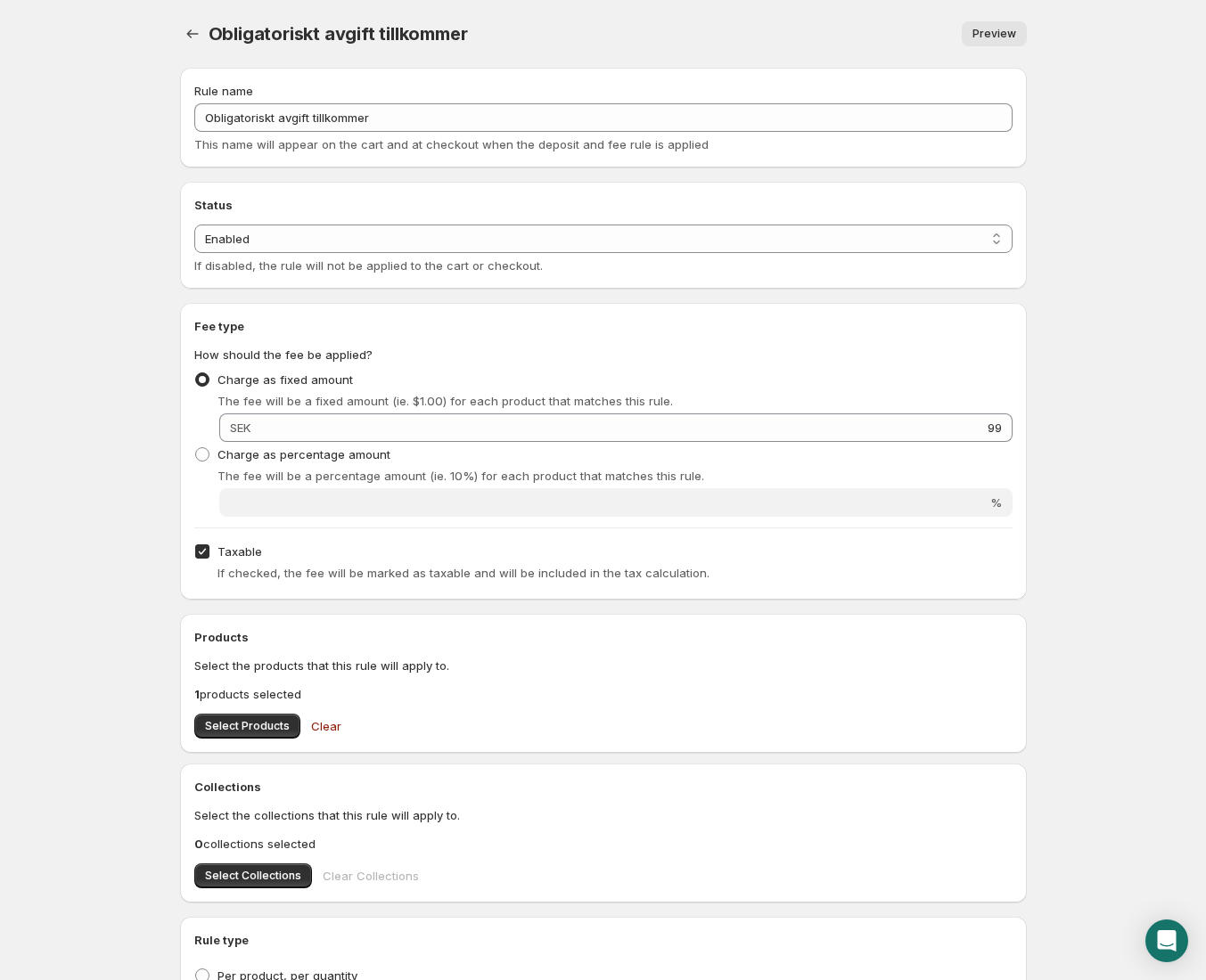
scroll to position [261, 0]
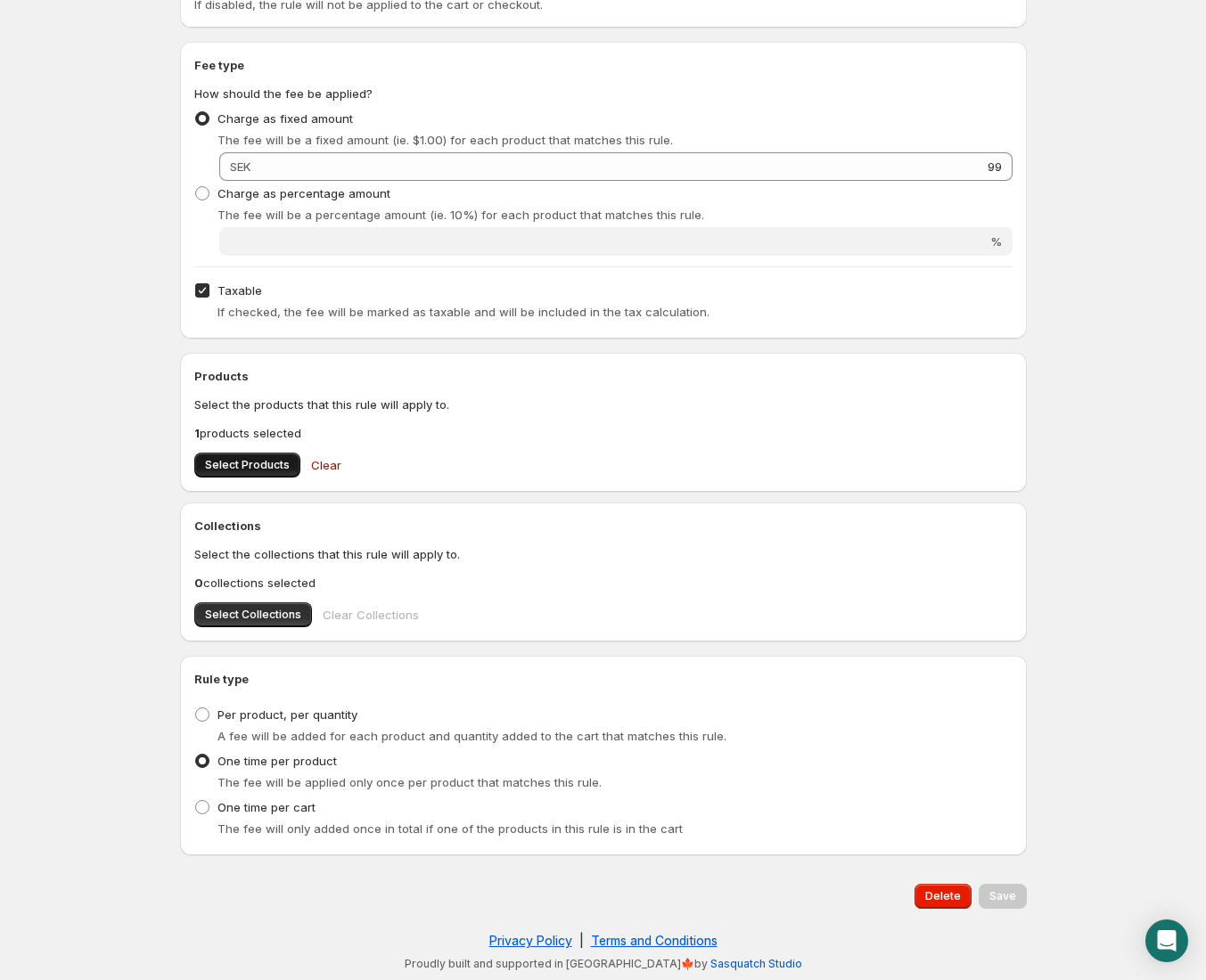
click at [241, 469] on span "Select Products" at bounding box center [247, 465] width 85 height 14
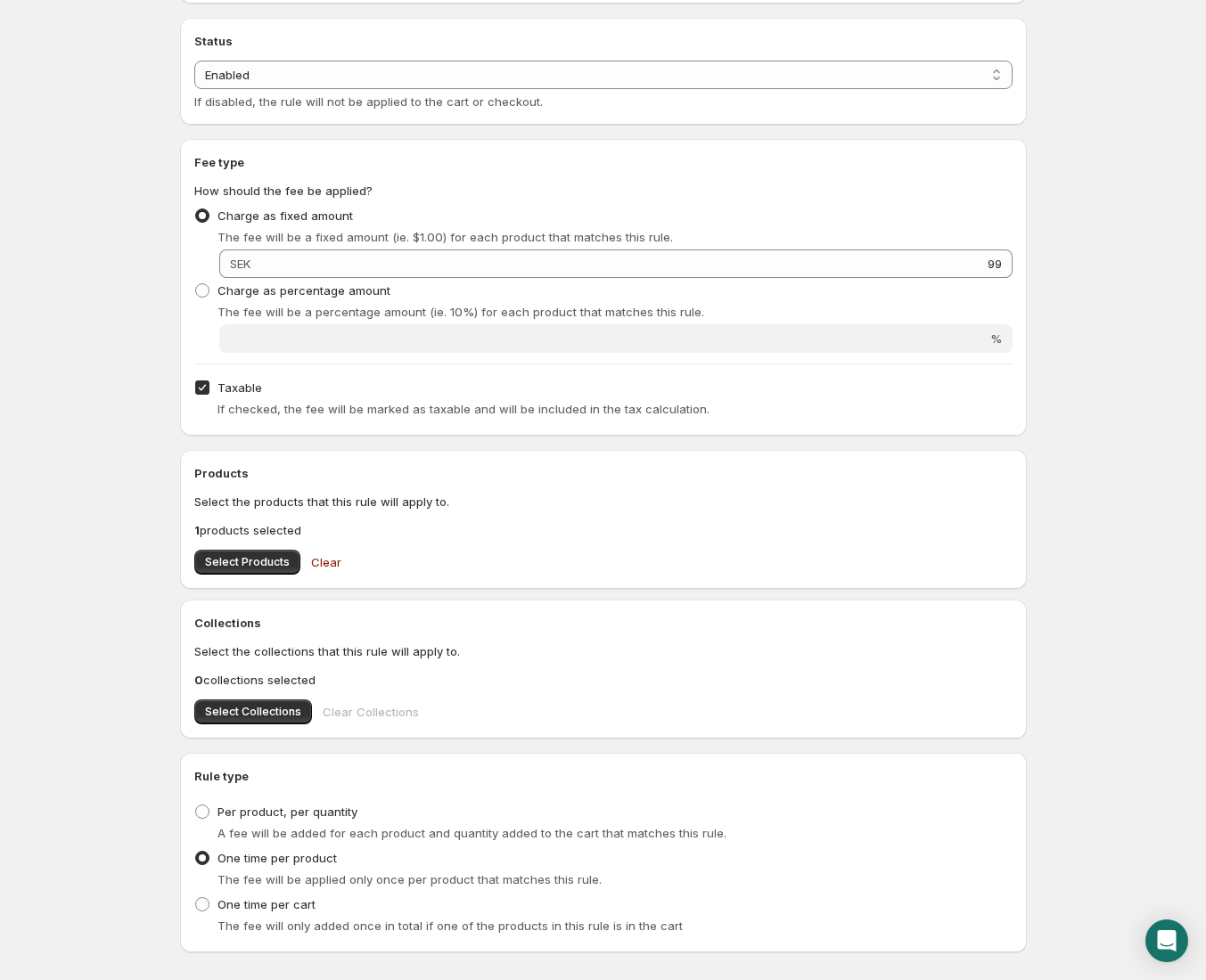
scroll to position [0, 0]
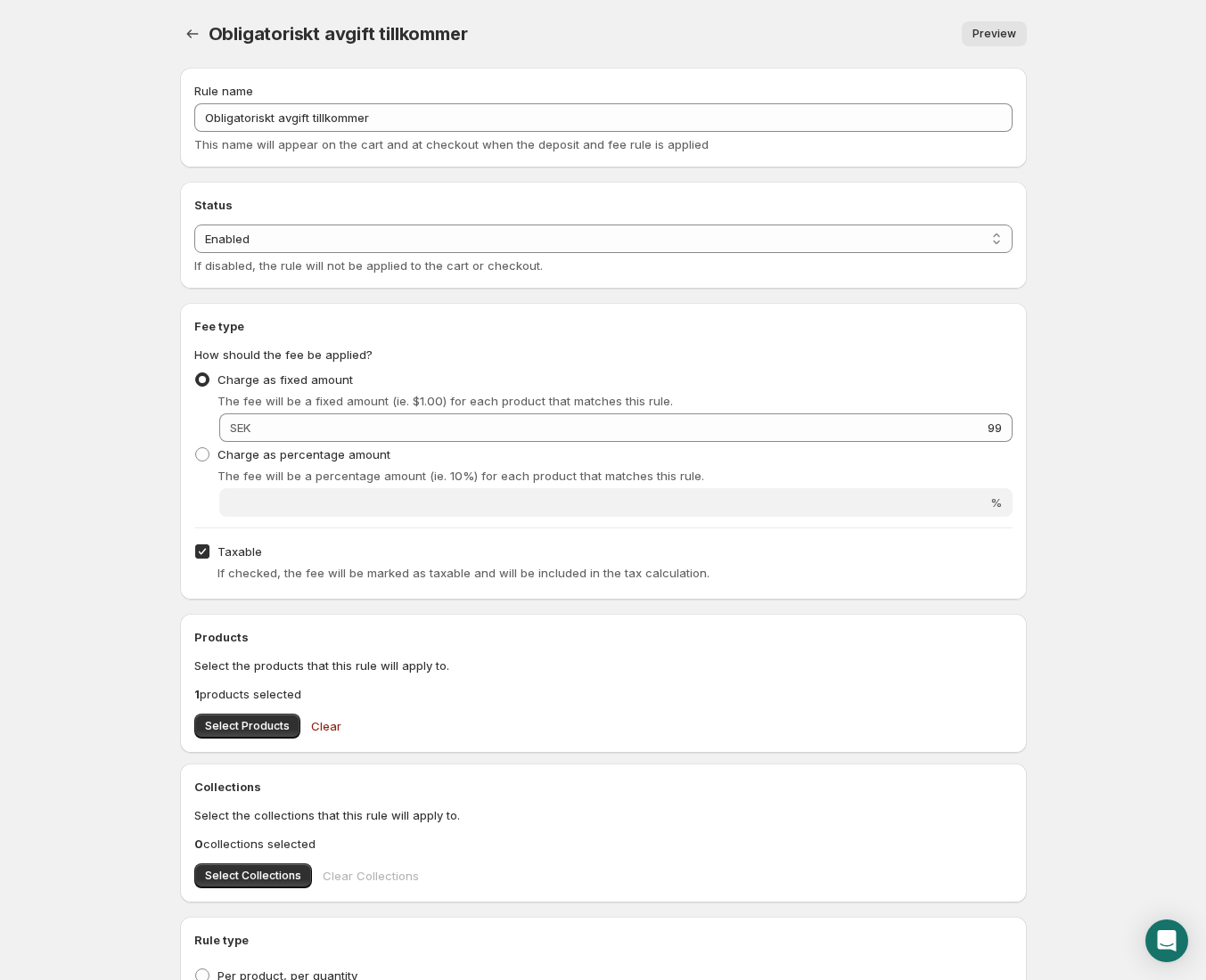
click at [962, 31] on div "Preview" at bounding box center [758, 34] width 538 height 25
click at [990, 28] on span "Preview" at bounding box center [995, 33] width 43 height 14
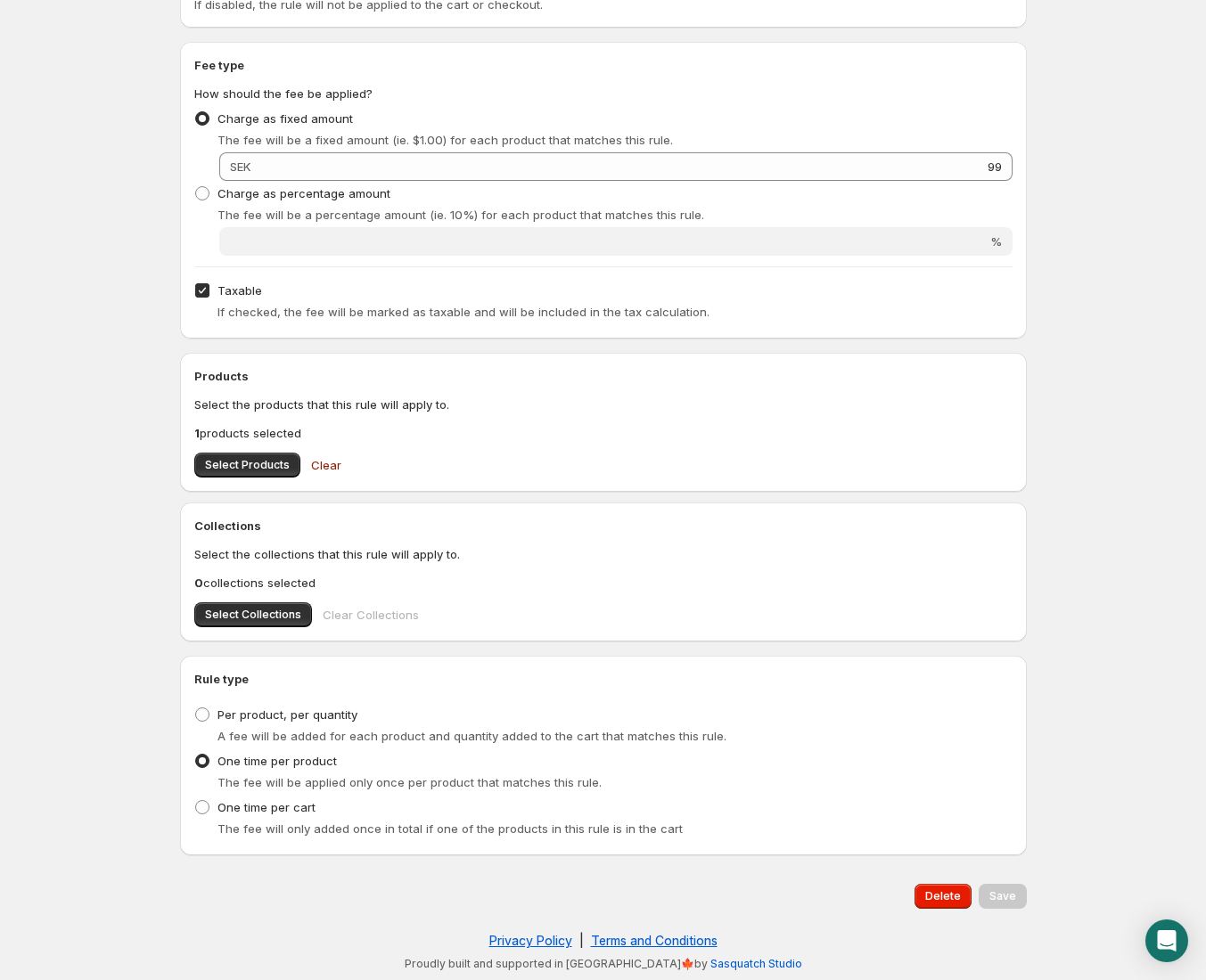
scroll to position [44, 0]
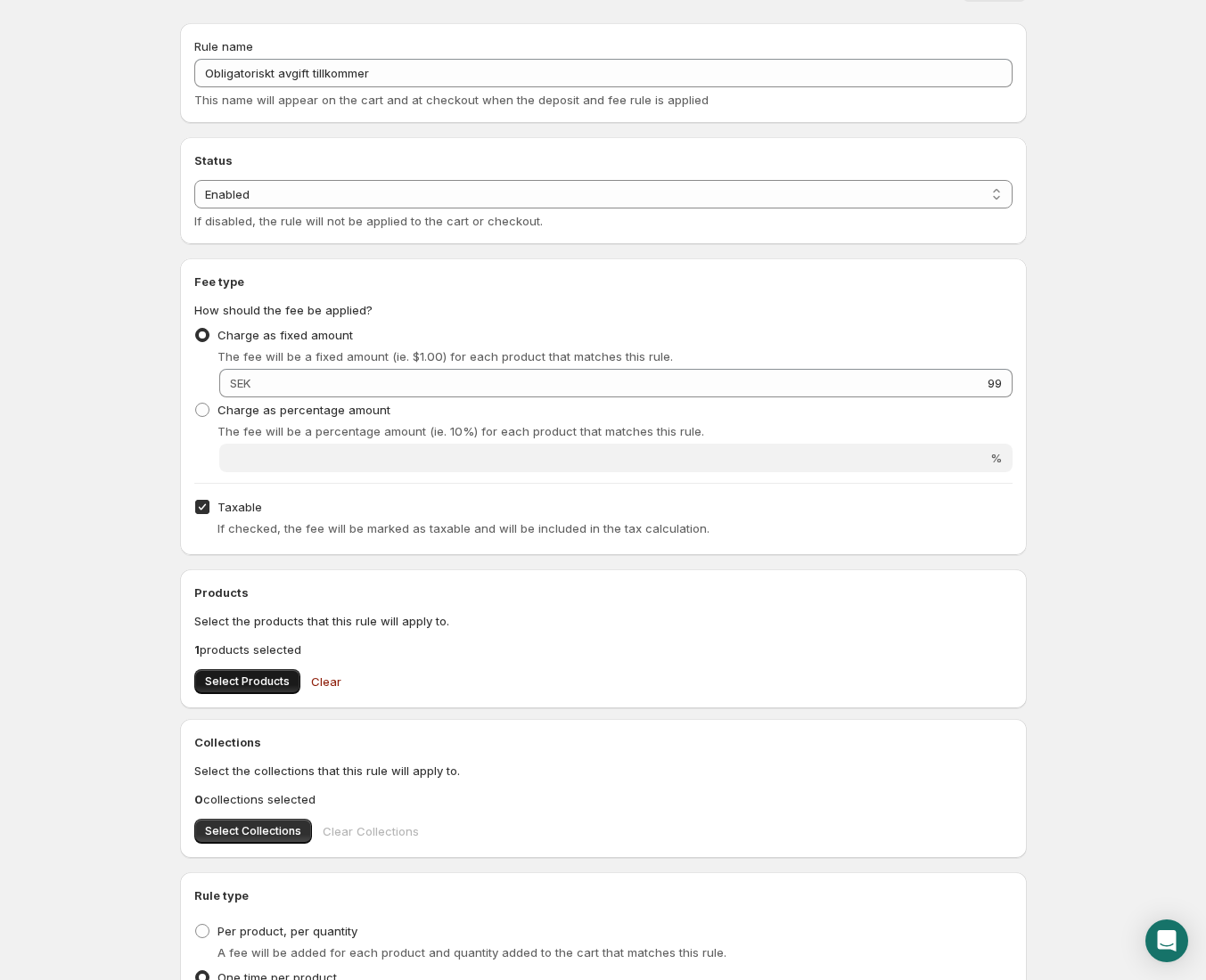
click at [230, 688] on span "Select Products" at bounding box center [247, 681] width 85 height 14
